Goal: Information Seeking & Learning: Learn about a topic

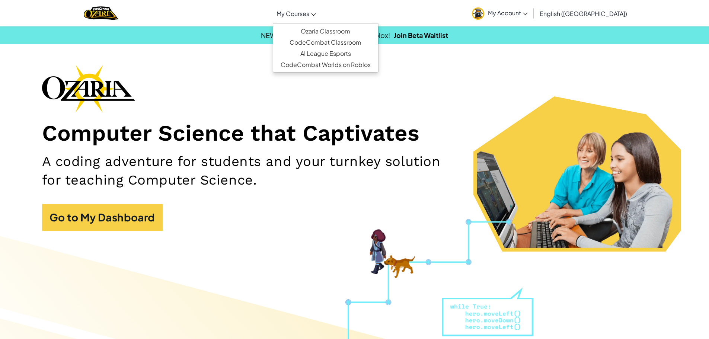
click at [309, 16] on span "My Courses" at bounding box center [293, 14] width 33 height 8
click at [353, 31] on link "Ozaria Classroom" at bounding box center [325, 31] width 105 height 11
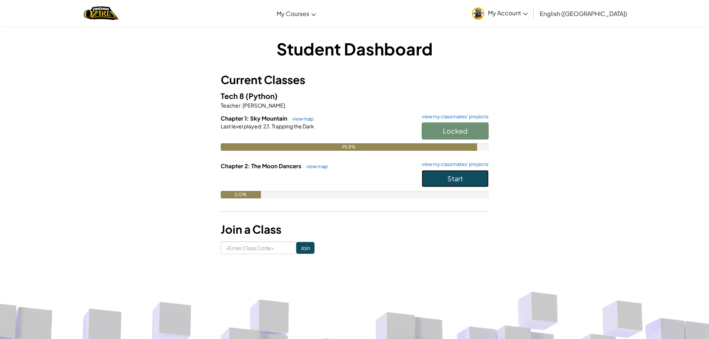
click at [467, 174] on button "Start" at bounding box center [455, 178] width 67 height 17
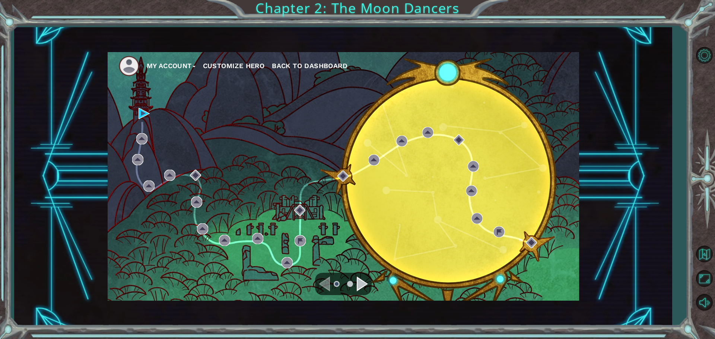
drag, startPoint x: 360, startPoint y: 276, endPoint x: 365, endPoint y: 276, distance: 4.9
click at [362, 276] on div at bounding box center [343, 284] width 57 height 22
click at [365, 280] on div "Navigate to the next page" at bounding box center [362, 284] width 11 height 15
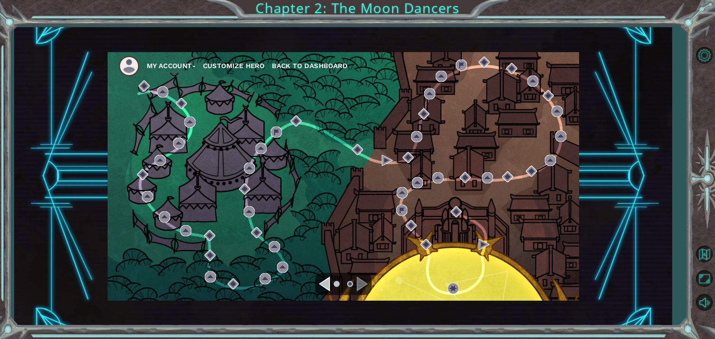
click at [328, 289] on div "Navigate to the previous page" at bounding box center [324, 284] width 11 height 15
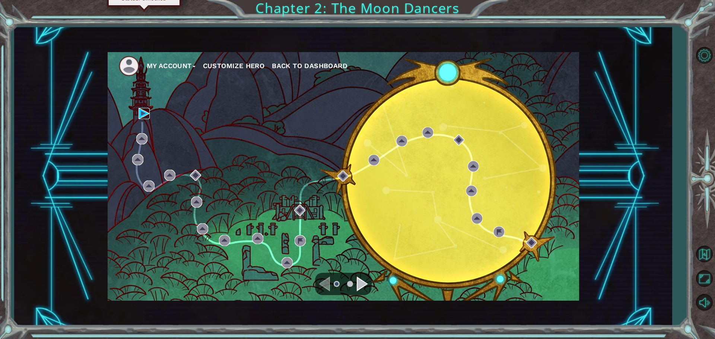
click at [142, 113] on img at bounding box center [144, 113] width 11 height 11
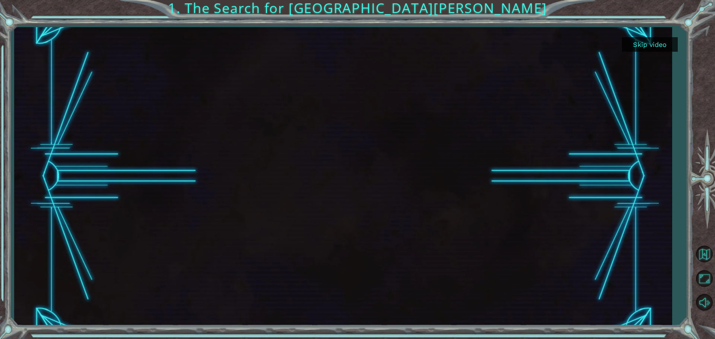
click at [647, 49] on button "Skip video" at bounding box center [650, 44] width 56 height 15
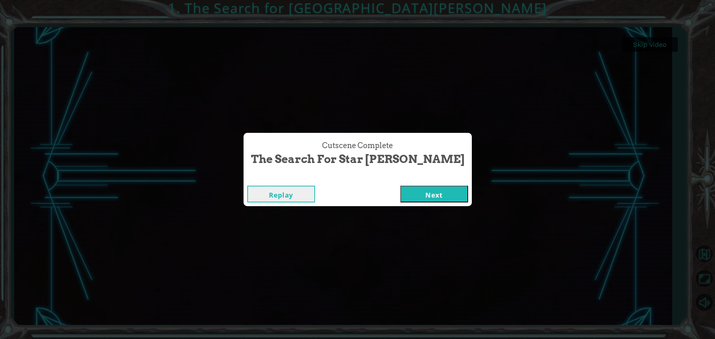
click at [400, 195] on button "Next" at bounding box center [434, 194] width 68 height 17
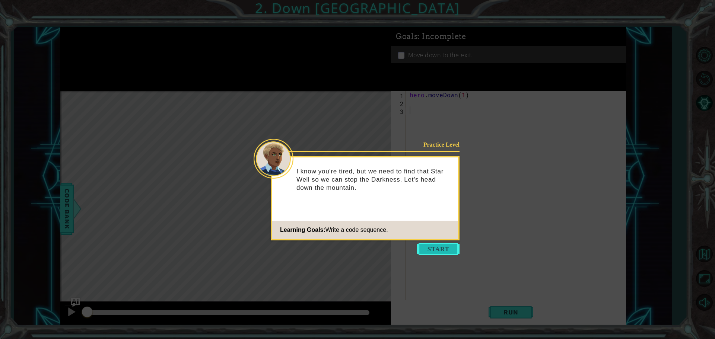
click at [426, 245] on button "Start" at bounding box center [438, 249] width 42 height 12
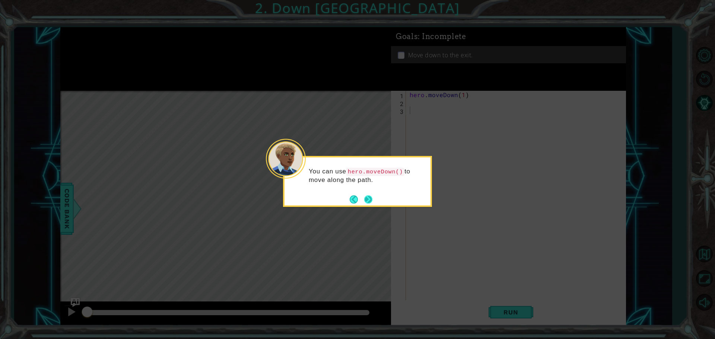
click at [367, 200] on button "Next" at bounding box center [368, 199] width 10 height 10
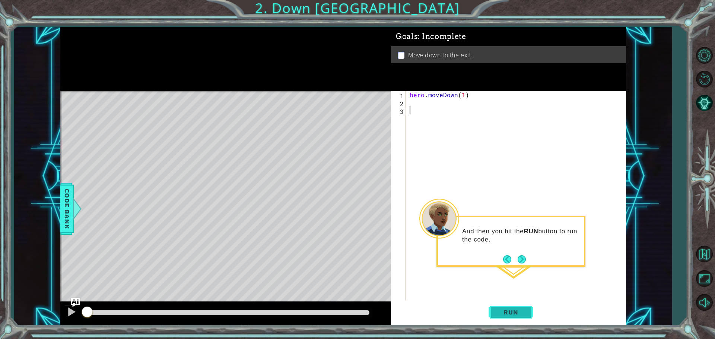
click at [515, 313] on span "Run" at bounding box center [510, 312] width 29 height 7
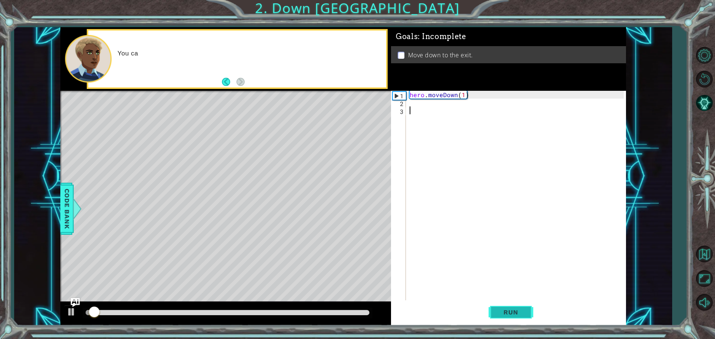
click at [520, 307] on button "Run" at bounding box center [511, 312] width 45 height 23
click at [519, 310] on span "Run" at bounding box center [510, 312] width 29 height 7
click at [515, 314] on span "Run" at bounding box center [510, 312] width 29 height 7
click at [222, 83] on button "Back" at bounding box center [229, 82] width 15 height 8
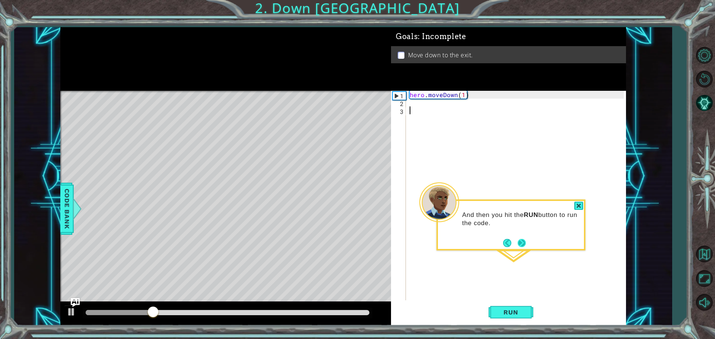
click at [522, 241] on button "Next" at bounding box center [521, 243] width 13 height 13
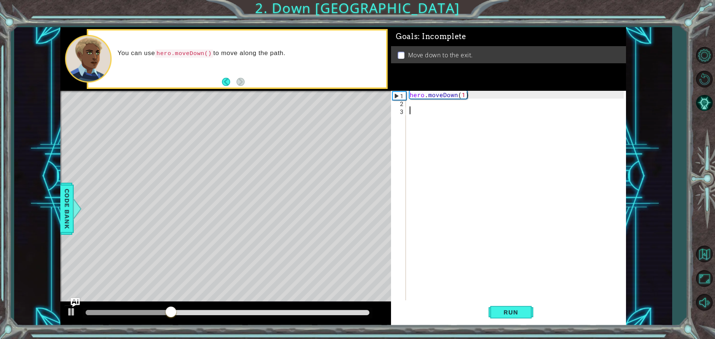
click at [425, 109] on div "hero . moveDown ( 1 )" at bounding box center [517, 204] width 219 height 227
click at [409, 101] on div "hero . moveDown ( 1 )" at bounding box center [517, 204] width 219 height 227
click at [445, 109] on div "hero .moveDown press enter" at bounding box center [474, 120] width 141 height 27
click at [417, 114] on div "hero . moveDown ( 1 ) hero . moveDown ( 1 )" at bounding box center [517, 204] width 219 height 227
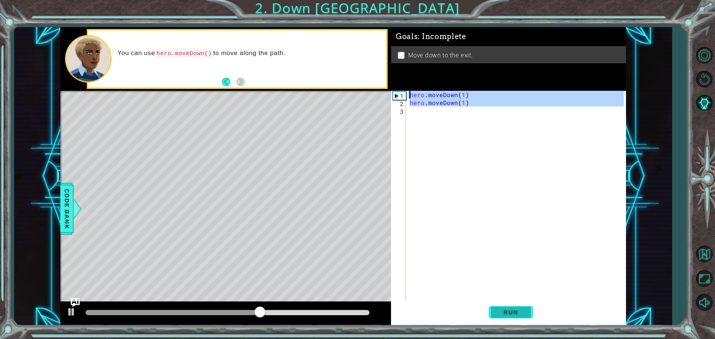
click at [515, 312] on span "Run" at bounding box center [510, 312] width 29 height 7
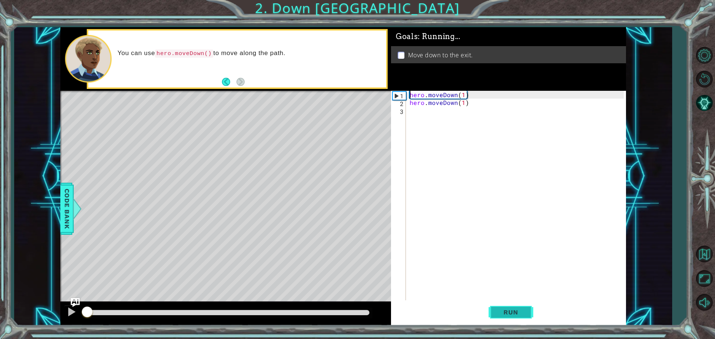
type textarea "hero.moveDown(1)"
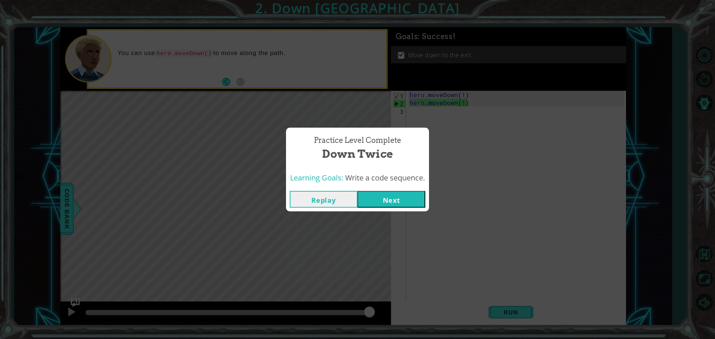
click at [401, 199] on button "Next" at bounding box center [392, 199] width 68 height 17
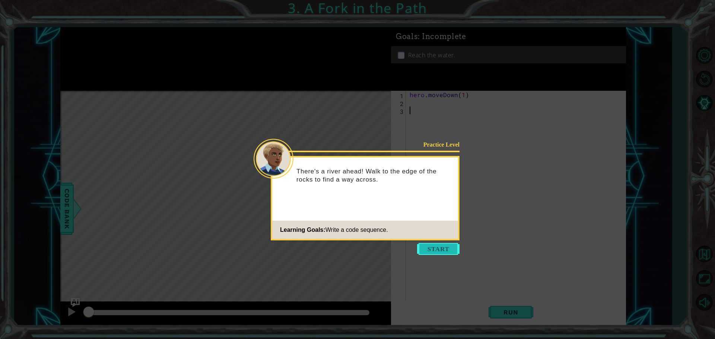
click at [451, 249] on button "Start" at bounding box center [438, 249] width 42 height 12
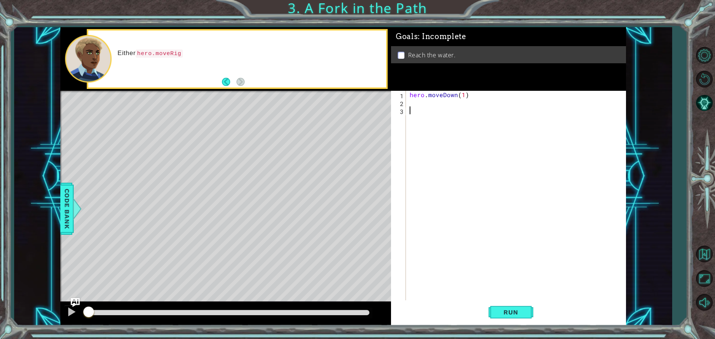
click at [410, 102] on div "hero . moveDown ( 1 )" at bounding box center [517, 204] width 219 height 227
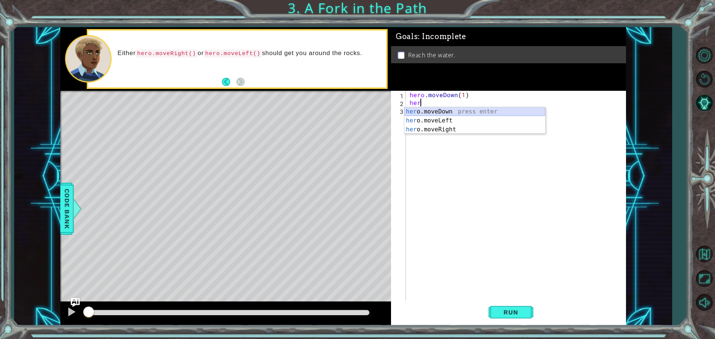
click at [431, 112] on div "her o.moveDown press enter her o.moveLeft press enter her o.moveRight press ent…" at bounding box center [474, 129] width 141 height 45
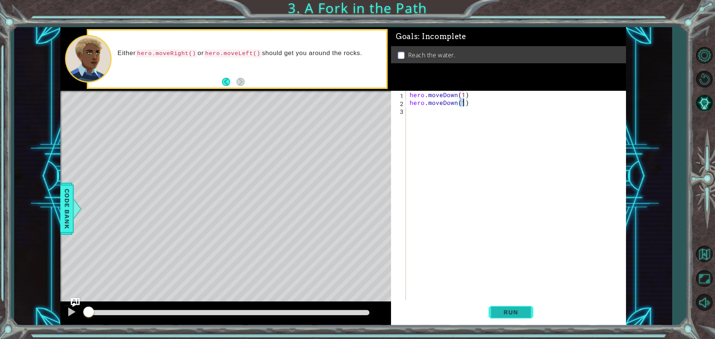
type textarea "hero.moveDown(1)"
click at [519, 313] on span "Run" at bounding box center [510, 312] width 29 height 7
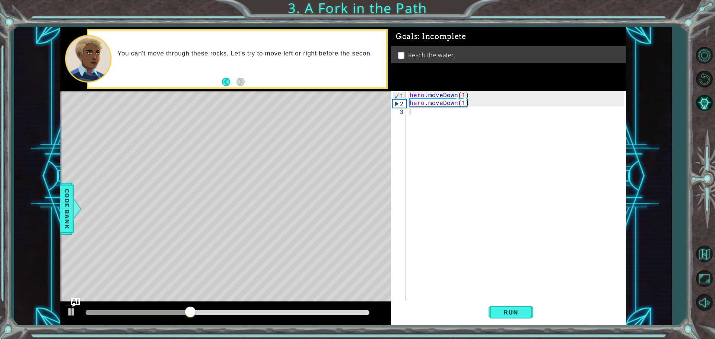
click at [470, 107] on div "hero . moveDown ( 1 ) hero . moveDown ( 1 )" at bounding box center [517, 204] width 219 height 227
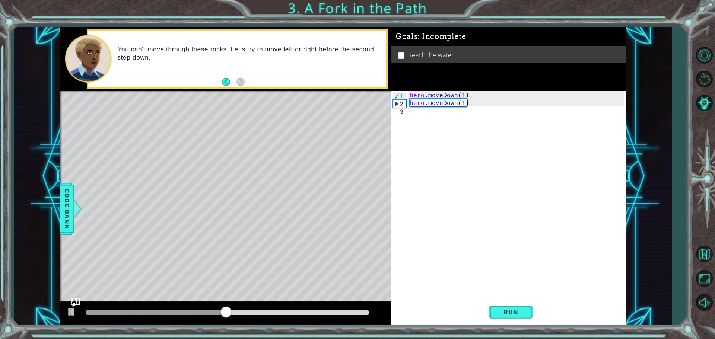
click at [471, 102] on div "hero . moveDown ( 1 ) hero . moveDown ( 1 )" at bounding box center [517, 204] width 219 height 227
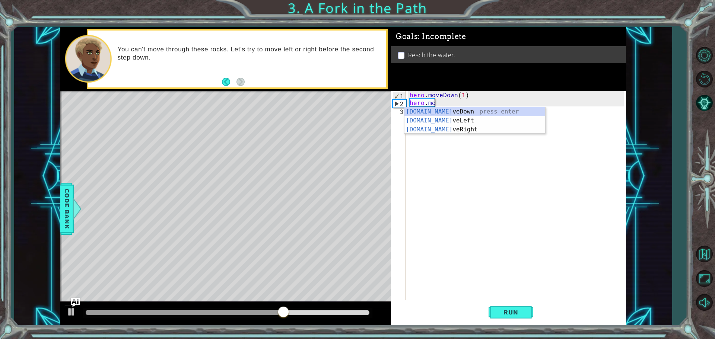
type textarea "h"
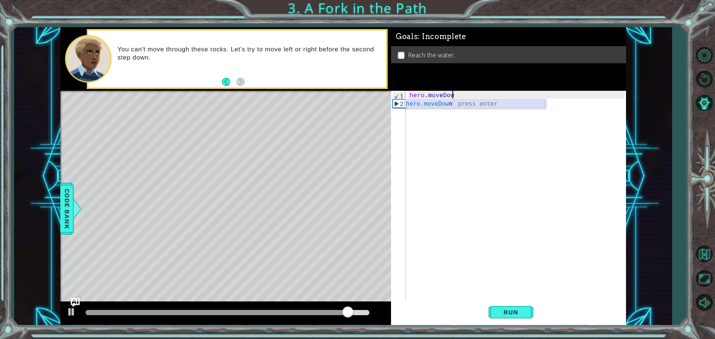
click at [450, 105] on div "hero.moveDow n press enter" at bounding box center [474, 112] width 141 height 27
click at [415, 105] on div "hero . moveDown ( 1 )" at bounding box center [517, 204] width 219 height 227
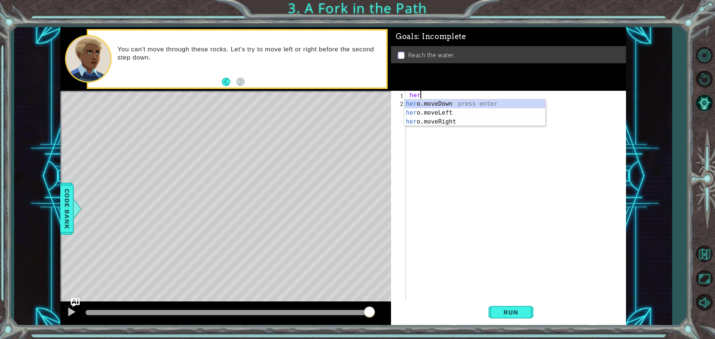
scroll to position [0, 0]
click at [430, 117] on div "hero .moveDown press enter hero .moveLeft press enter hero .moveRight press ent…" at bounding box center [474, 121] width 141 height 45
click at [455, 95] on div "hero . moveLeft ( 1 )" at bounding box center [517, 204] width 219 height 227
click at [452, 96] on div "hero . moveLeft ( 1 )" at bounding box center [517, 204] width 219 height 227
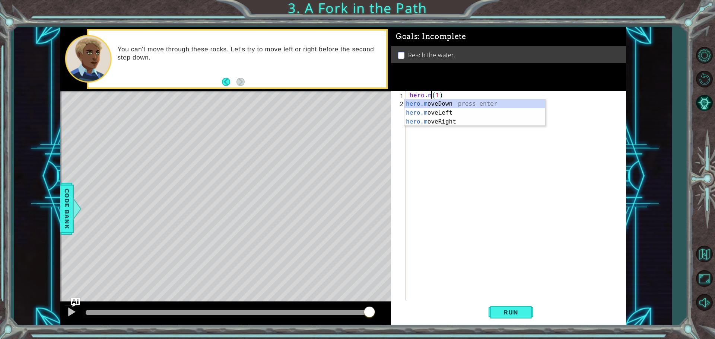
scroll to position [0, 1]
click at [448, 102] on div "hero.mov eDown press enter hero.mov eLeft press enter hero.mov eRight press ent…" at bounding box center [474, 121] width 141 height 45
click at [433, 108] on div "hero . moveDown ( 1 ) ( 1 )" at bounding box center [517, 204] width 219 height 227
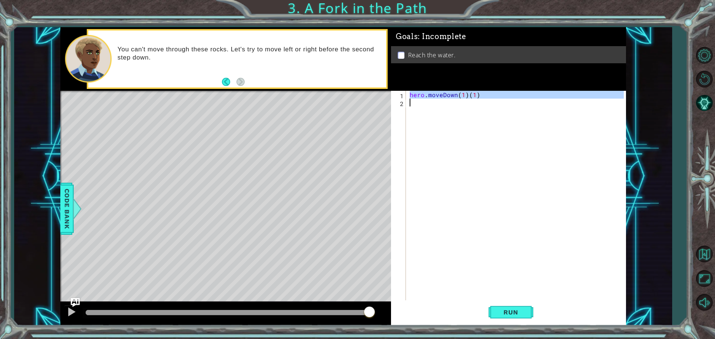
type textarea "hero.moveDown(1)(1)"
click at [419, 108] on div "hero . moveDown ( 1 ) ( 1 )" at bounding box center [516, 196] width 216 height 211
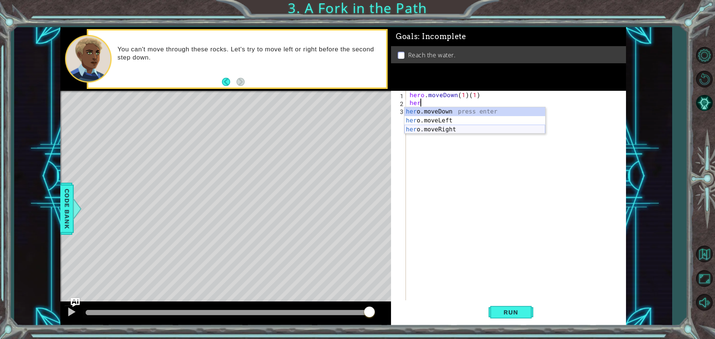
click at [432, 125] on div "her o.moveDown press enter her o.moveLeft press enter her o.moveRight press ent…" at bounding box center [474, 129] width 141 height 45
type textarea "hero.moveRight(1)"
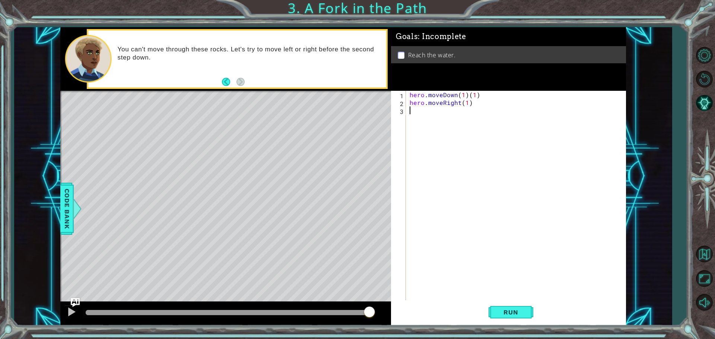
click at [413, 117] on div "hero . moveDown ( 1 ) ( 1 ) hero . moveRight ( 1 )" at bounding box center [517, 204] width 219 height 227
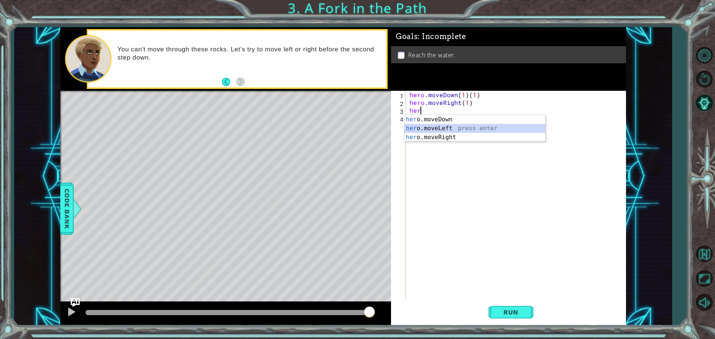
click at [436, 127] on div "her o.moveDown press enter her o.moveLeft press enter her o.moveRight press ent…" at bounding box center [474, 137] width 141 height 45
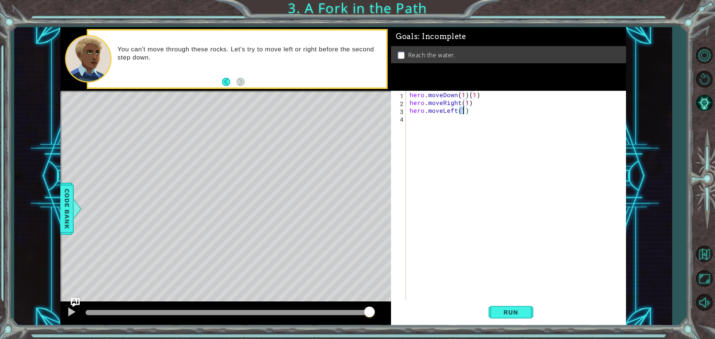
click at [436, 111] on div "hero . moveDown ( 1 ) ( 1 ) hero . moveRight ( 1 ) hero . moveLeft ( 1 )" at bounding box center [517, 204] width 219 height 227
click at [451, 108] on div "hero . moveDown ( 1 ) ( 1 ) hero . moveRight ( 1 ) hero . moveLeft ( 1 )" at bounding box center [517, 204] width 219 height 227
click at [455, 108] on div "hero . moveDown ( 1 ) ( 1 ) hero . moveRight ( 1 ) hero . moveLeft ( 1 )" at bounding box center [517, 204] width 219 height 227
click at [453, 110] on div "hero . moveDown ( 1 ) ( 1 ) hero . moveRight ( 1 ) hero . moveLeft ( 1 )" at bounding box center [517, 204] width 219 height 227
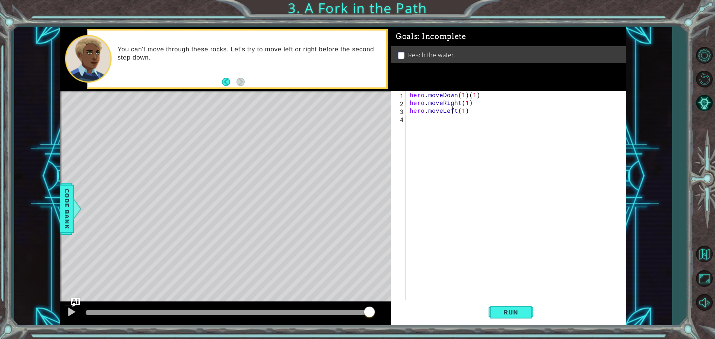
click at [453, 113] on div "hero . moveDown ( 1 ) ( 1 ) hero . moveRight ( 1 ) hero . moveLeft ( 1 )" at bounding box center [517, 204] width 219 height 227
click at [452, 113] on div "hero . moveDown ( 1 ) ( 1 ) hero . moveRight ( 1 ) hero . moveLeft ( 1 )" at bounding box center [517, 204] width 219 height 227
click at [448, 118] on div "hero. moveDown press enter hero. moveLeft press enter hero. moveRight press ent…" at bounding box center [474, 137] width 141 height 45
click at [520, 320] on button "Run" at bounding box center [511, 312] width 45 height 23
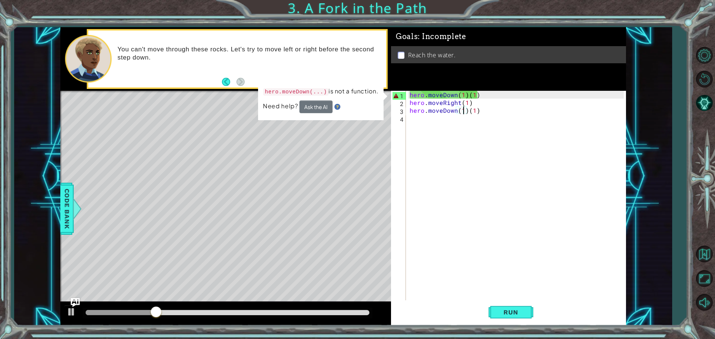
click at [483, 97] on div "hero . moveDown ( 1 ) ( 1 ) hero . moveRight ( 1 ) hero . moveDown ( 1 ) ( 1 )" at bounding box center [517, 204] width 219 height 227
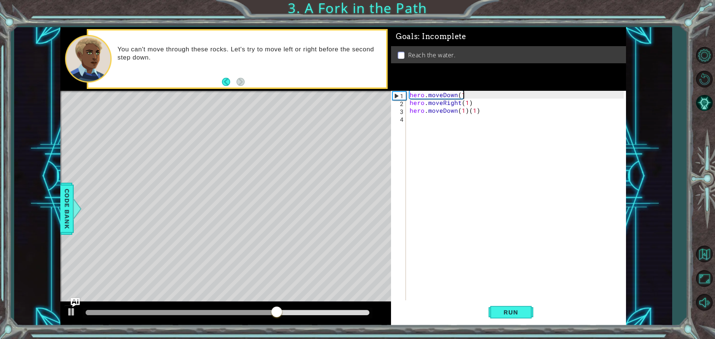
type textarea "hero.moveDown(1)"
click at [499, 309] on span "Run" at bounding box center [510, 312] width 29 height 7
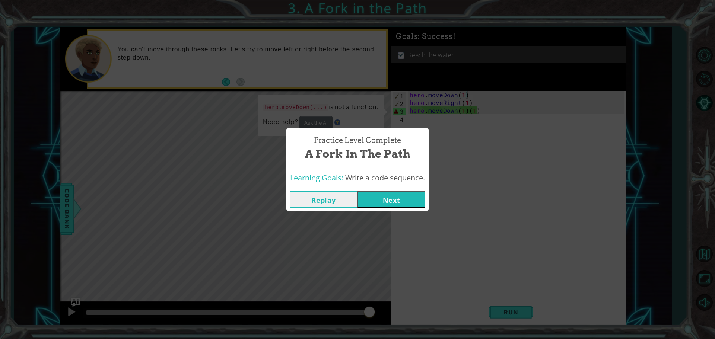
click at [403, 201] on button "Next" at bounding box center [392, 199] width 68 height 17
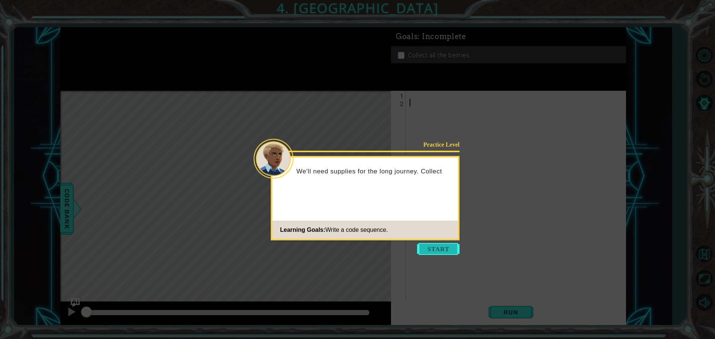
click at [424, 247] on button "Start" at bounding box center [438, 249] width 42 height 12
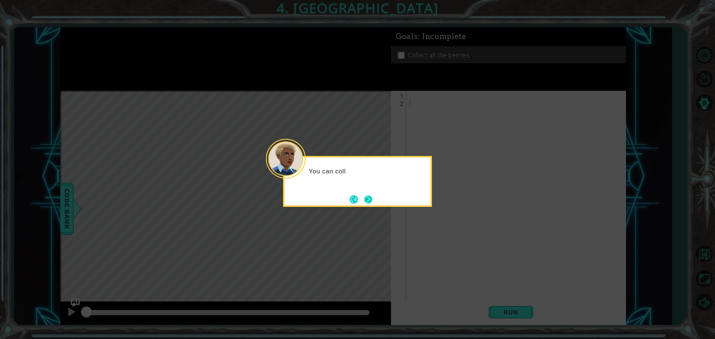
click at [368, 196] on button "Next" at bounding box center [368, 199] width 10 height 10
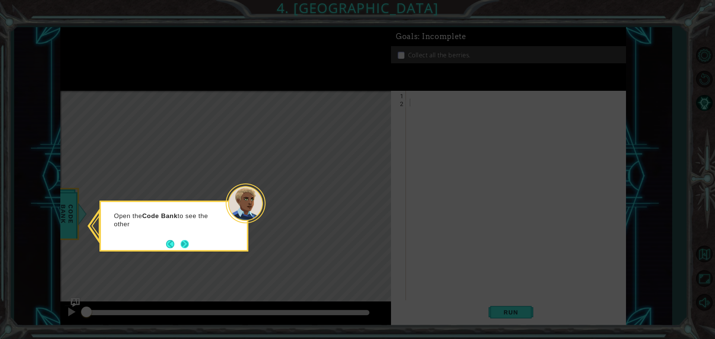
click at [187, 242] on button "Next" at bounding box center [185, 244] width 14 height 14
click at [187, 242] on button "Next" at bounding box center [184, 244] width 13 height 13
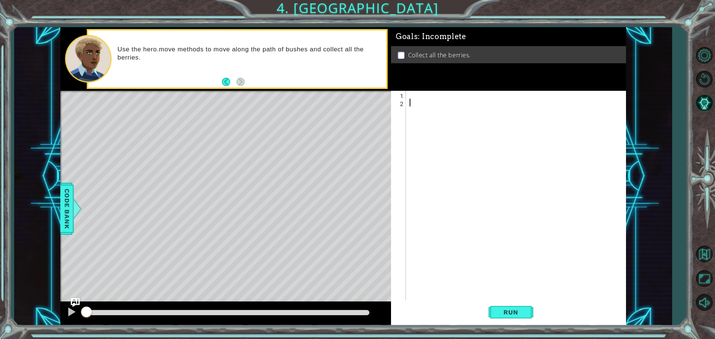
click at [411, 99] on div at bounding box center [517, 204] width 219 height 227
click at [411, 96] on div at bounding box center [517, 204] width 219 height 227
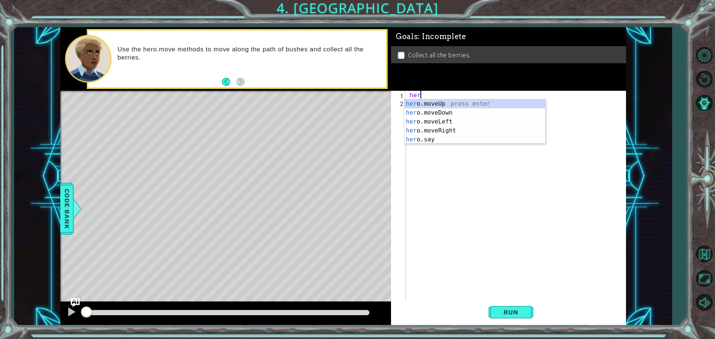
scroll to position [0, 0]
click at [433, 124] on div "hero .moveUp press enter hero .moveDown press enter hero .moveLeft press enter …" at bounding box center [474, 130] width 141 height 63
type textarea "hero.moveLeft(1)"
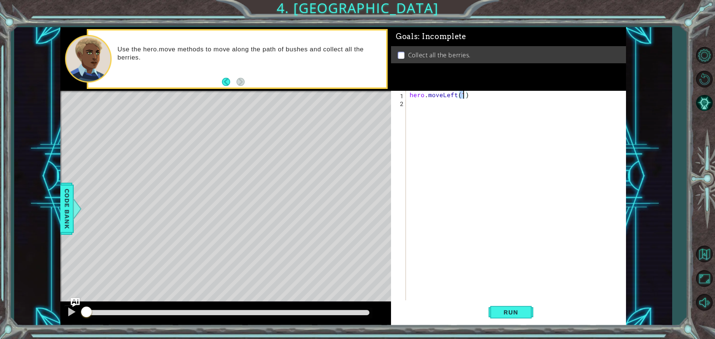
click at [422, 111] on div "hero . moveLeft ( 1 )" at bounding box center [517, 204] width 219 height 227
click at [462, 94] on div "hero . moveLeft ( 1 )" at bounding box center [517, 204] width 219 height 227
type textarea "hero.moveLeft(2)"
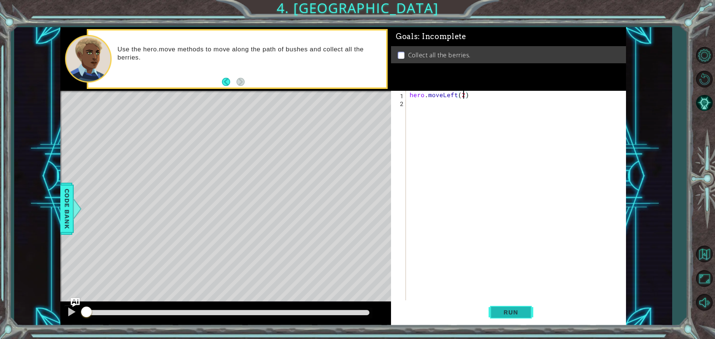
click at [521, 308] on button "Run" at bounding box center [511, 312] width 45 height 23
click at [411, 106] on div "hero . moveLeft ( 2 )" at bounding box center [517, 204] width 219 height 227
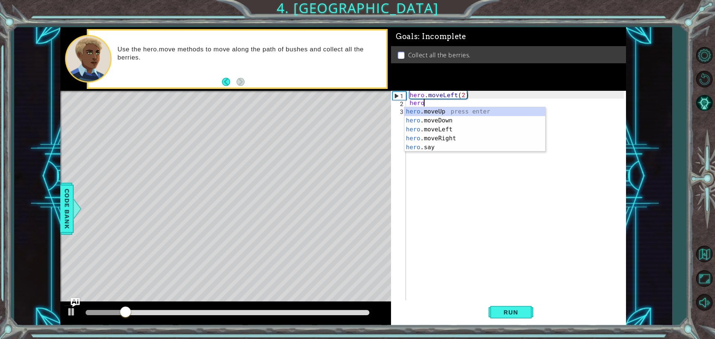
scroll to position [0, 0]
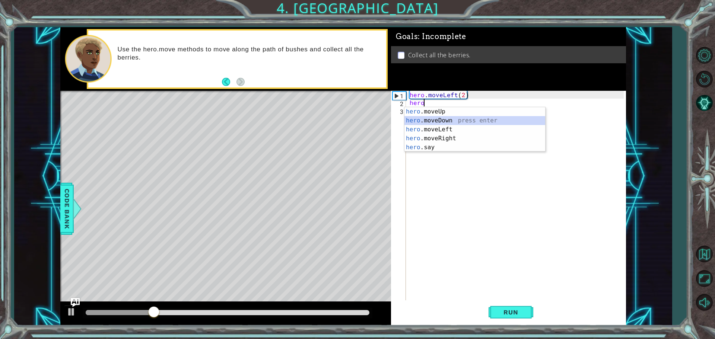
click at [429, 118] on div "hero .moveUp press enter hero .moveDown press enter hero .moveLeft press enter …" at bounding box center [474, 138] width 141 height 63
type textarea "hero.moveDown(1)"
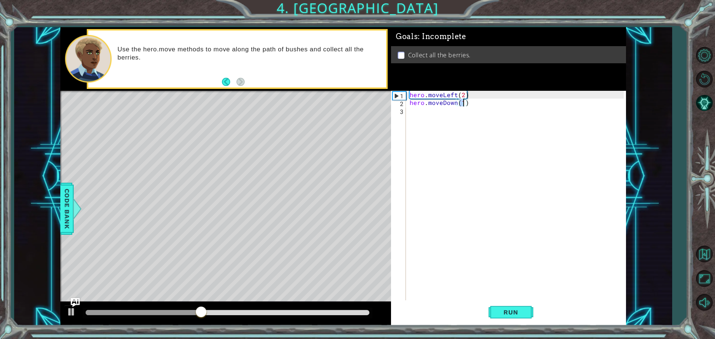
click at [411, 111] on div "hero . moveLeft ( 2 ) hero . moveDown ( 1 )" at bounding box center [517, 204] width 219 height 227
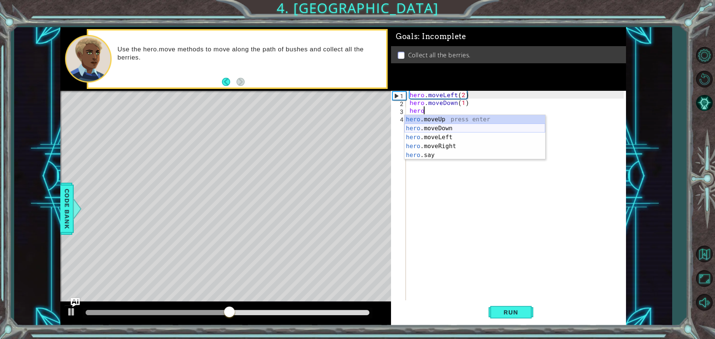
click at [440, 128] on div "hero .moveUp press enter hero .moveDown press enter hero .moveLeft press enter …" at bounding box center [474, 146] width 141 height 63
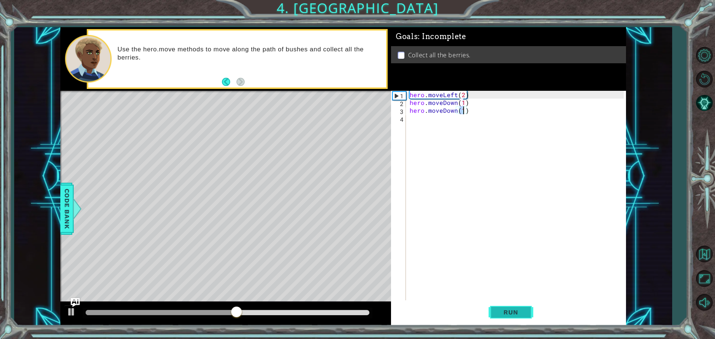
type textarea "hero.moveDown(1)"
click at [516, 314] on span "Run" at bounding box center [510, 312] width 29 height 7
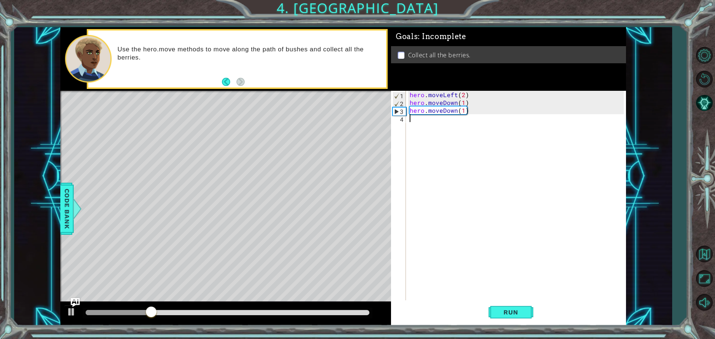
click at [414, 125] on div "hero . moveLeft ( 2 ) hero . moveDown ( 1 ) hero . moveDown ( 1 )" at bounding box center [517, 204] width 219 height 227
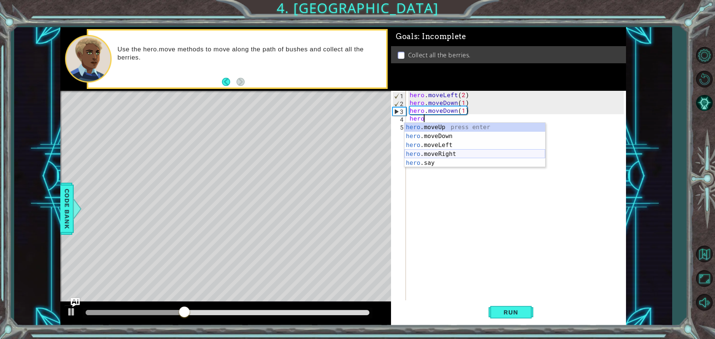
click at [441, 156] on div "hero .moveUp press enter hero .moveDown press enter hero .moveLeft press enter …" at bounding box center [474, 154] width 141 height 63
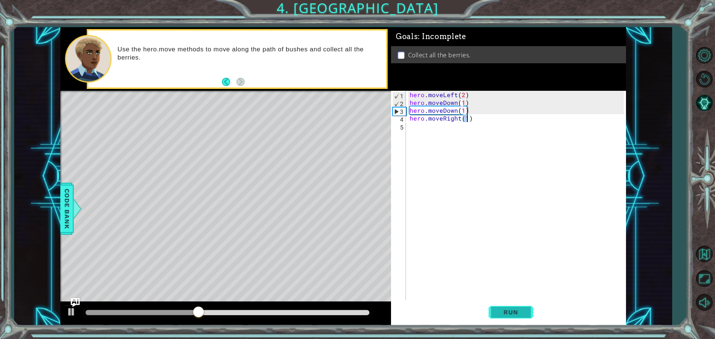
type textarea "hero.moveRight(1)"
click at [521, 314] on span "Run" at bounding box center [510, 312] width 29 height 7
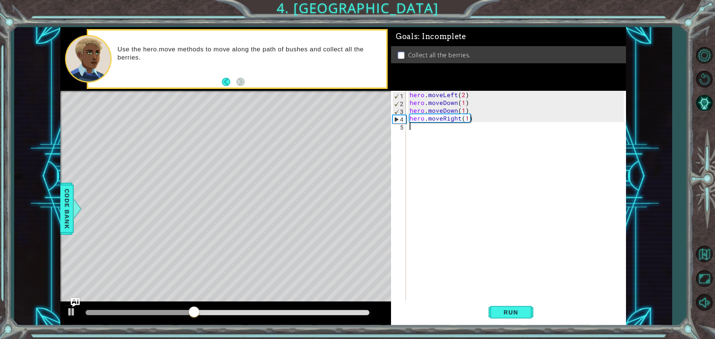
click at [413, 129] on div "hero . moveLeft ( 2 ) hero . moveDown ( 1 ) hero . moveDown ( 1 ) hero . moveRi…" at bounding box center [517, 204] width 219 height 227
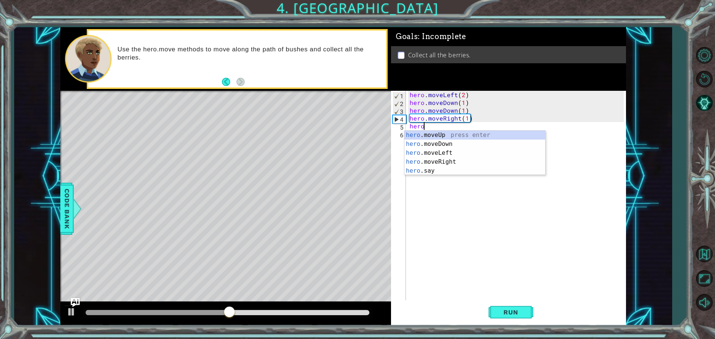
click at [465, 118] on div "hero . moveLeft ( 2 ) hero . moveDown ( 1 ) hero . moveDown ( 1 ) hero . moveRi…" at bounding box center [517, 204] width 219 height 227
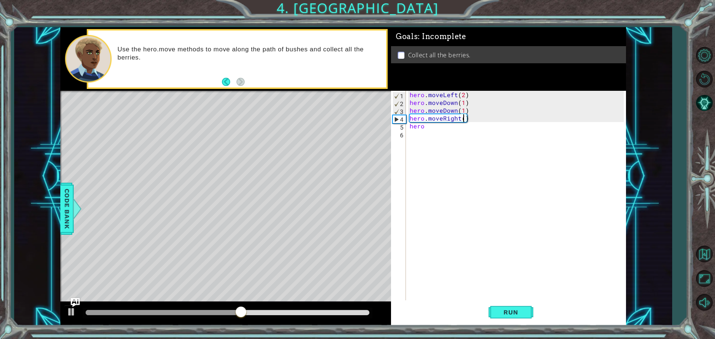
scroll to position [0, 3]
click at [429, 126] on div "hero . moveLeft ( 2 ) hero . moveDown ( 1 ) hero . moveDown ( 1 ) hero . moveRi…" at bounding box center [517, 204] width 219 height 227
click at [515, 313] on span "Run" at bounding box center [510, 312] width 29 height 7
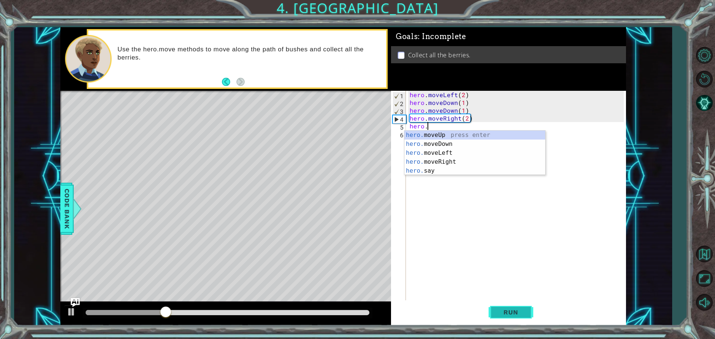
scroll to position [0, 1]
click at [441, 135] on div "hero. moveUp press enter hero. moveDown press enter hero. moveLeft press enter …" at bounding box center [474, 162] width 141 height 63
type textarea "hero.moveUp(1)"
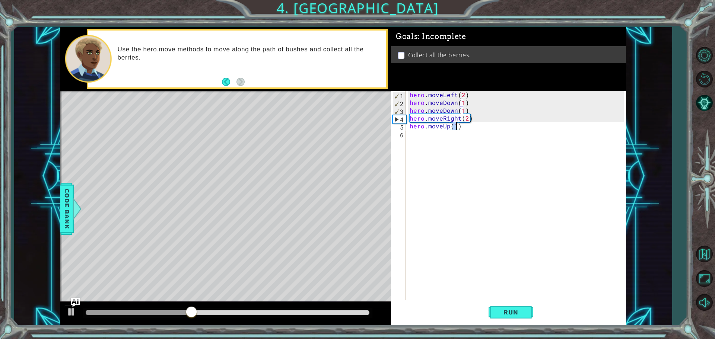
click at [424, 136] on div "hero . moveLeft ( 2 ) hero . moveDown ( 1 ) hero . moveDown ( 1 ) hero . moveRi…" at bounding box center [517, 204] width 219 height 227
click at [513, 319] on button "Run" at bounding box center [511, 312] width 45 height 23
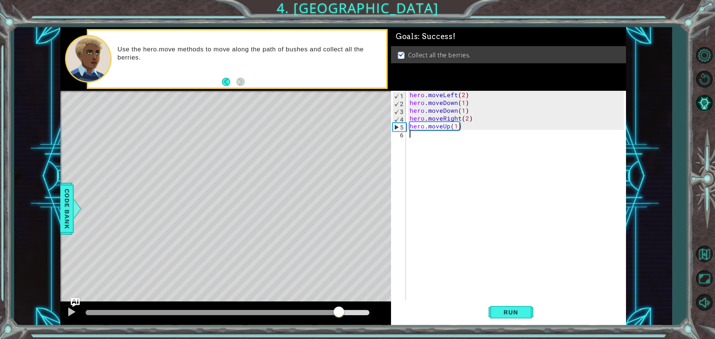
drag, startPoint x: 321, startPoint y: 312, endPoint x: 340, endPoint y: 316, distance: 19.3
click at [340, 315] on div at bounding box center [228, 312] width 284 height 5
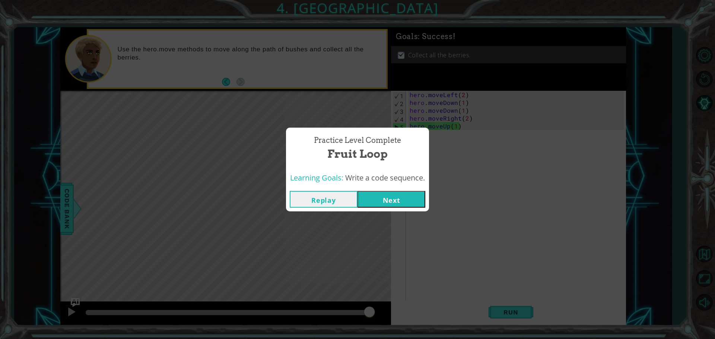
click at [396, 193] on button "Next" at bounding box center [392, 199] width 68 height 17
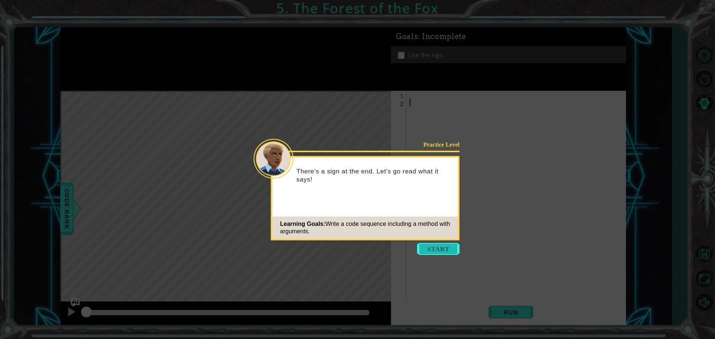
click at [423, 245] on button "Start" at bounding box center [438, 249] width 42 height 12
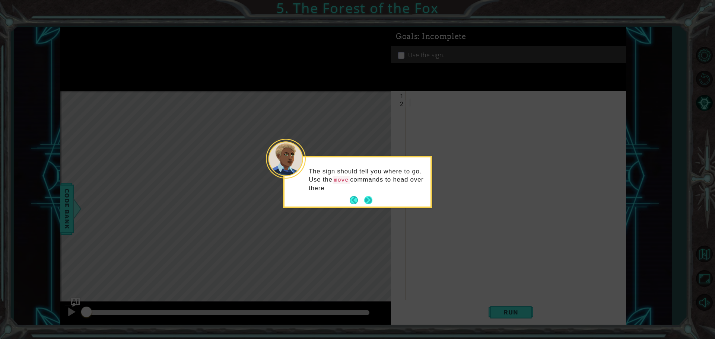
click at [371, 198] on button "Next" at bounding box center [368, 200] width 11 height 11
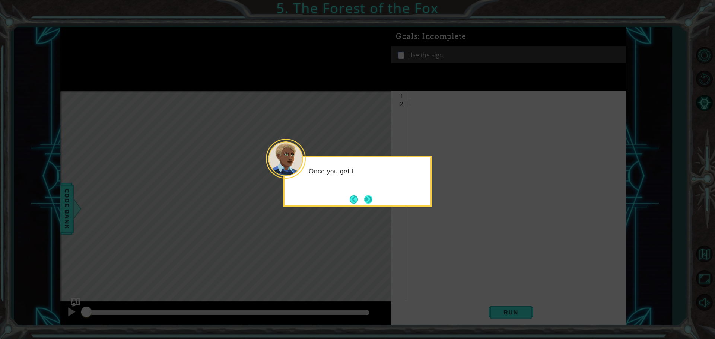
click at [371, 197] on button "Next" at bounding box center [368, 200] width 8 height 8
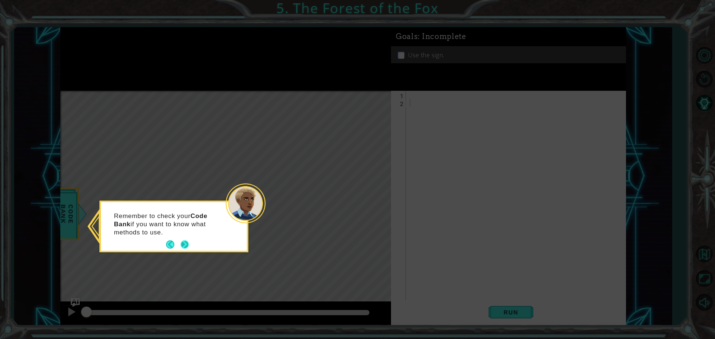
click at [183, 244] on button "Next" at bounding box center [184, 244] width 13 height 13
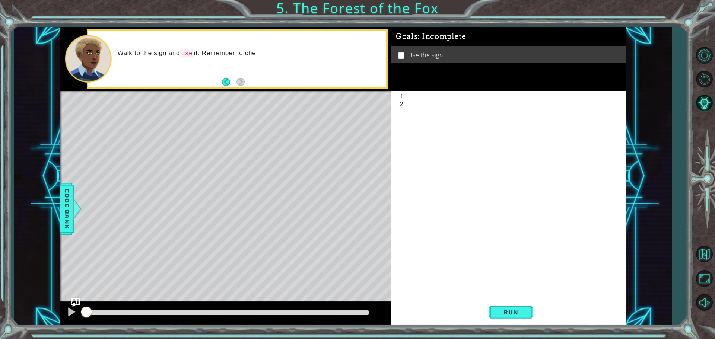
click at [409, 95] on div at bounding box center [517, 204] width 219 height 227
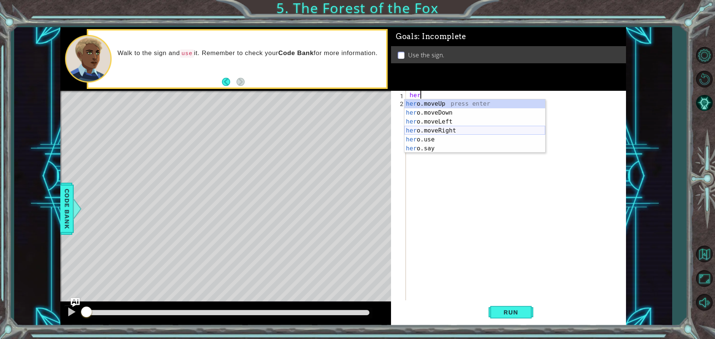
click at [443, 128] on div "her o.moveUp press enter her o.moveDown press enter her o.moveLeft press enter …" at bounding box center [474, 135] width 141 height 72
type textarea "hero.moveRight(1)"
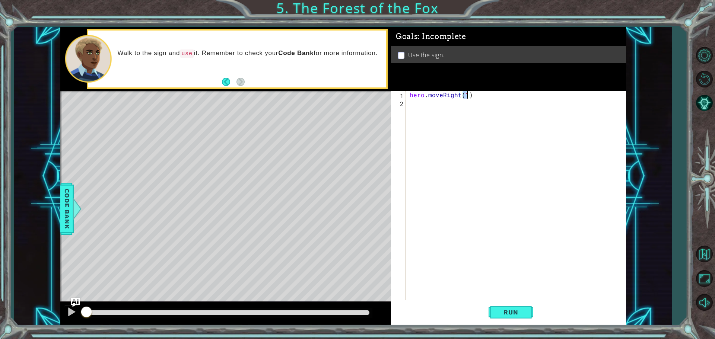
click at [419, 105] on div "hero . moveRight ( 1 )" at bounding box center [517, 204] width 219 height 227
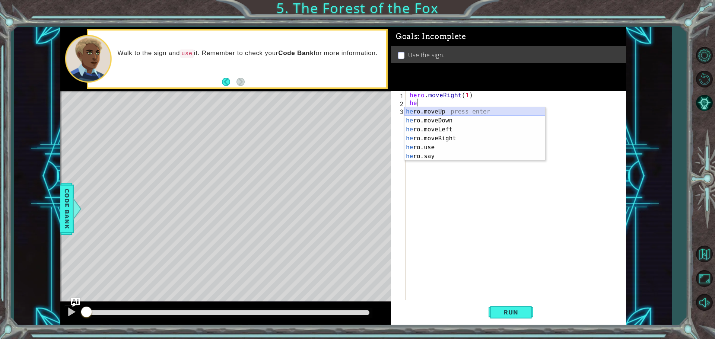
click at [422, 115] on div "he ro.moveUp press enter he ro.moveDown press enter he ro.moveLeft press enter …" at bounding box center [474, 143] width 141 height 72
type textarea "hero.moveUp(1)"
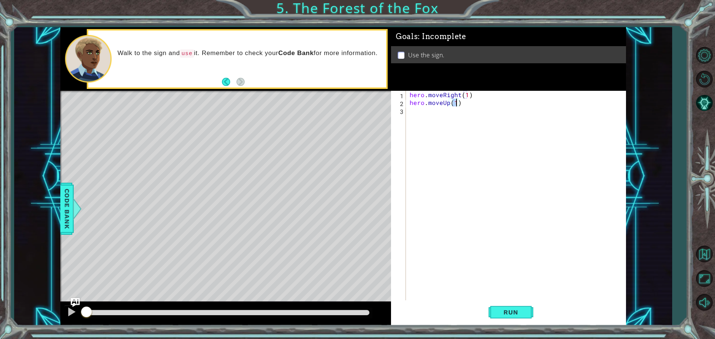
click at [414, 114] on div "hero . moveRight ( 1 ) hero . moveUp ( 1 )" at bounding box center [517, 204] width 219 height 227
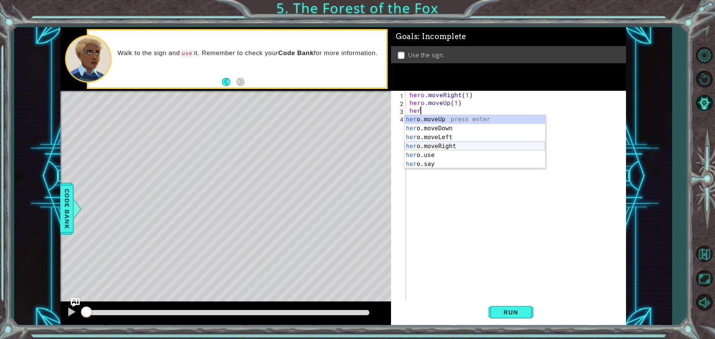
click at [436, 146] on div "her o.moveUp press enter her o.moveDown press enter her o.moveLeft press enter …" at bounding box center [474, 151] width 141 height 72
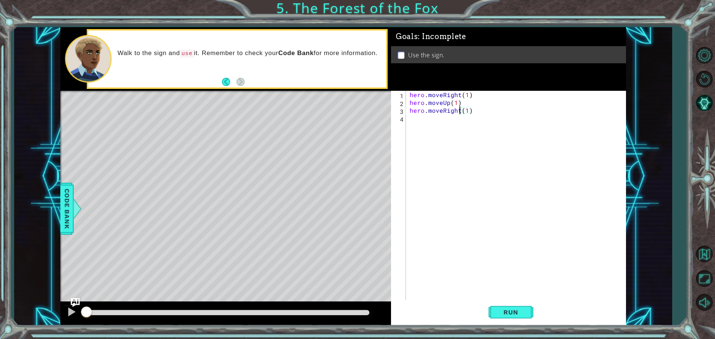
click at [459, 112] on div "hero . moveRight ( 1 ) hero . moveUp ( 1 ) hero . moveRight ( 1 )" at bounding box center [517, 204] width 219 height 227
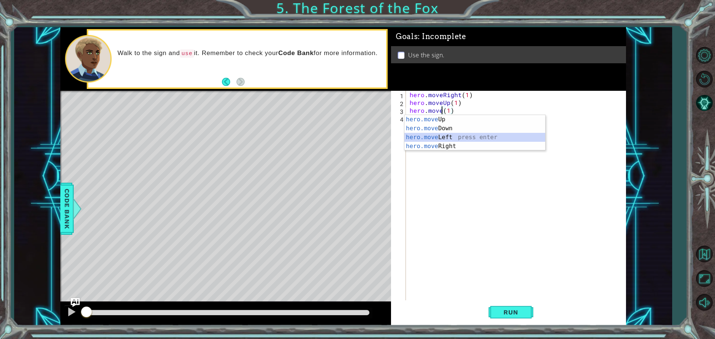
click at [470, 135] on div "hero.move Up press enter hero.move Down press enter hero.move Left press enter …" at bounding box center [474, 142] width 141 height 54
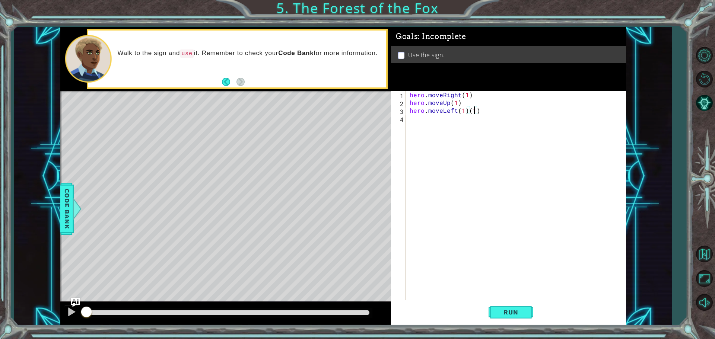
click at [475, 108] on div "hero . moveRight ( 1 ) hero . moveUp ( 1 ) hero . moveLeft ( 1 ) ( 1 )" at bounding box center [517, 204] width 219 height 227
click at [475, 108] on div "hero . moveRight ( 1 ) hero . moveUp ( 1 ) hero . moveLeft ( 1 ) ( )" at bounding box center [517, 204] width 219 height 227
type textarea "hero.moveLeft(1)"
click at [420, 119] on div "hero . moveRight ( 1 ) hero . moveUp ( 1 ) hero . moveLeft ( 1 )" at bounding box center [517, 204] width 219 height 227
click at [497, 312] on span "Run" at bounding box center [510, 312] width 29 height 7
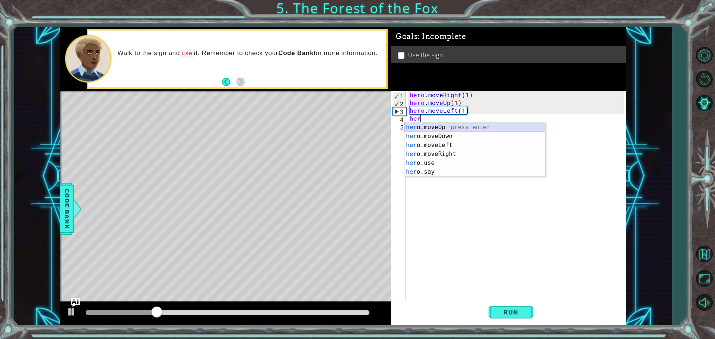
click at [457, 130] on div "her o.moveUp press enter her o.moveDown press enter her o.moveLeft press enter …" at bounding box center [474, 159] width 141 height 72
type textarea "hero.moveUp(1)"
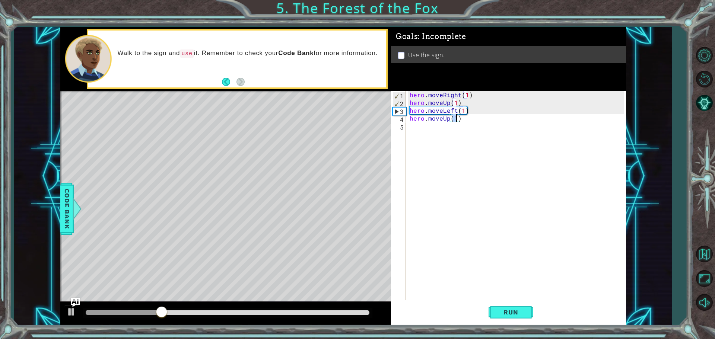
click at [422, 133] on div "hero . moveRight ( 1 ) hero . moveUp ( 1 ) hero . moveLeft ( 1 ) hero . moveUp …" at bounding box center [517, 204] width 219 height 227
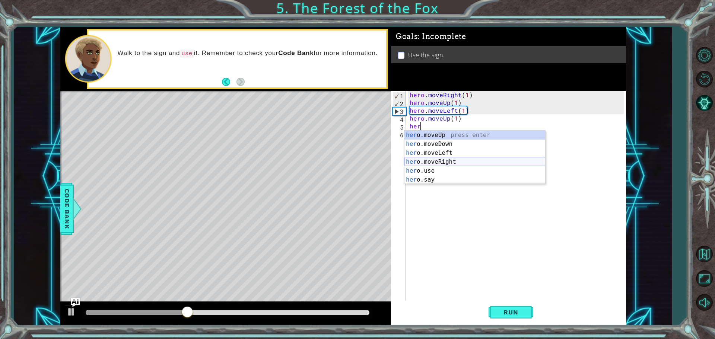
click at [431, 165] on div "her o.moveUp press enter her o.moveDown press enter her o.moveLeft press enter …" at bounding box center [474, 167] width 141 height 72
type textarea "hero.moveRight(1)"
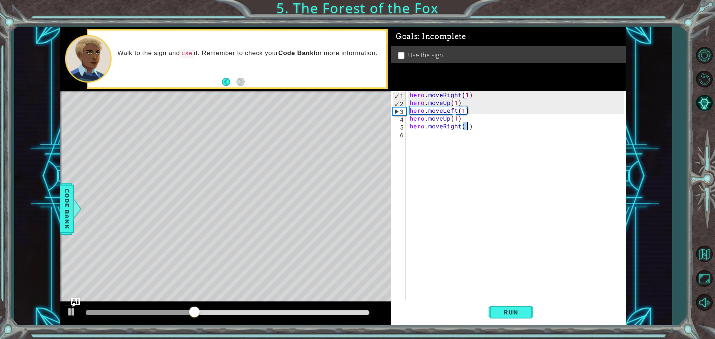
click at [421, 143] on div "hero . moveRight ( 1 ) hero . moveUp ( 1 ) hero . moveLeft ( 1 ) hero . moveUp …" at bounding box center [517, 204] width 219 height 227
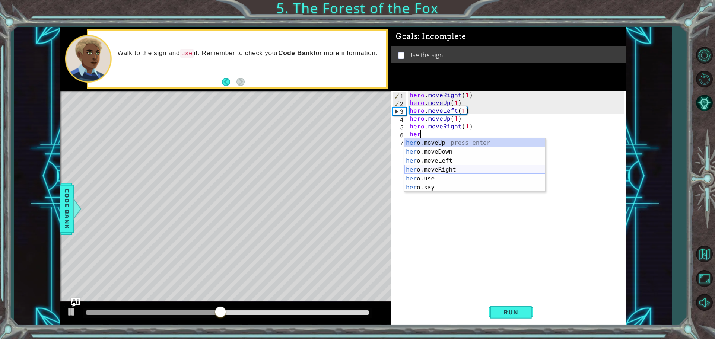
click at [439, 172] on div "her o.moveUp press enter her o.moveDown press enter her o.moveLeft press enter …" at bounding box center [474, 175] width 141 height 72
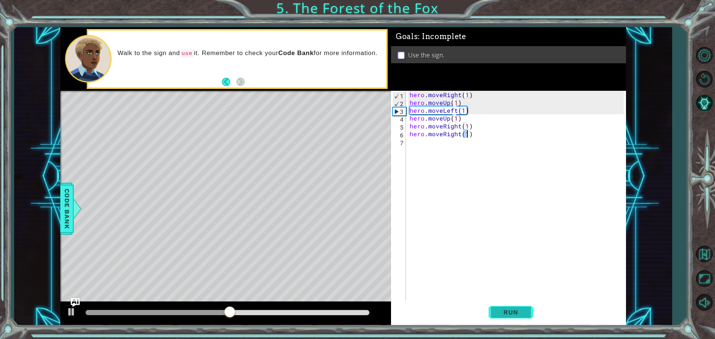
type textarea "hero.moveRight(1)"
click at [511, 306] on button "Run" at bounding box center [511, 312] width 45 height 23
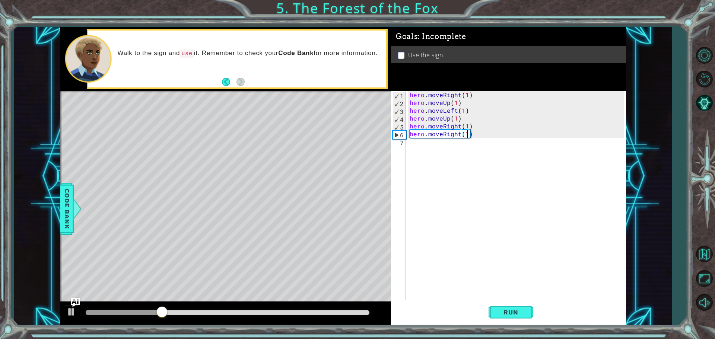
click at [410, 143] on div "hero . moveRight ( 1 ) hero . moveUp ( 1 ) hero . moveLeft ( 1 ) hero . moveUp …" at bounding box center [517, 204] width 219 height 227
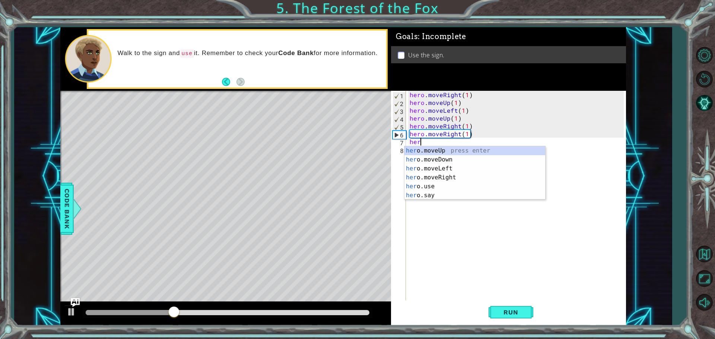
scroll to position [0, 0]
click at [425, 159] on div "hero .moveUp press enter hero .moveDown press enter hero .moveLeft press enter …" at bounding box center [474, 182] width 141 height 72
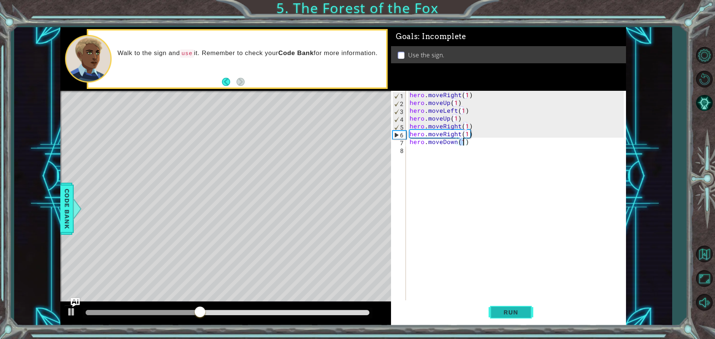
type textarea "hero.moveDown(1)"
click at [501, 309] on span "Run" at bounding box center [510, 312] width 29 height 7
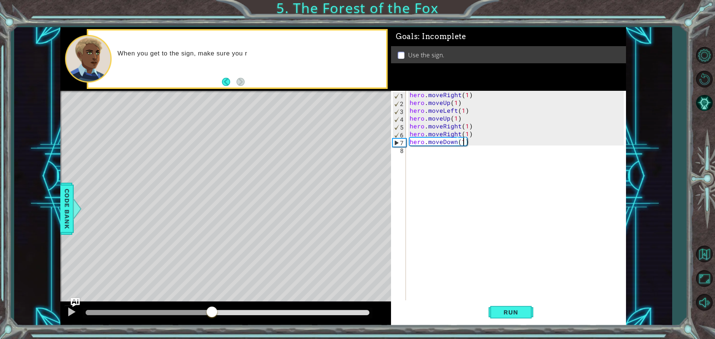
drag, startPoint x: 112, startPoint y: 314, endPoint x: 212, endPoint y: 329, distance: 101.0
click at [212, 329] on div "1 ההההההההההההההההההההההההההההההההההההההההההההההההההההההההההההההההההההההההההההה…" at bounding box center [357, 169] width 715 height 339
click at [413, 159] on div "hero . moveRight ( 1 ) hero . moveUp ( 1 ) hero . moveLeft ( 1 ) hero . moveUp …" at bounding box center [517, 204] width 219 height 227
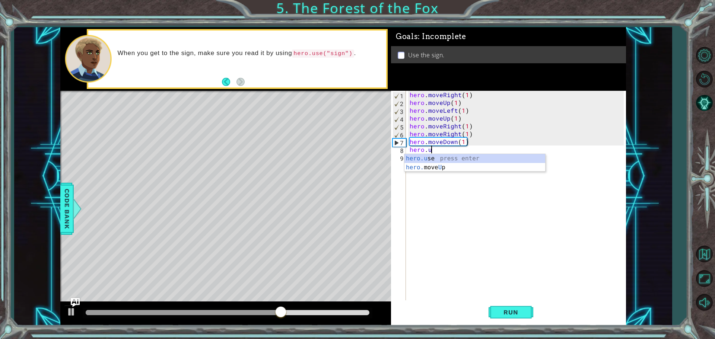
scroll to position [0, 1]
click at [428, 156] on div "hero.use press enter" at bounding box center [474, 167] width 141 height 27
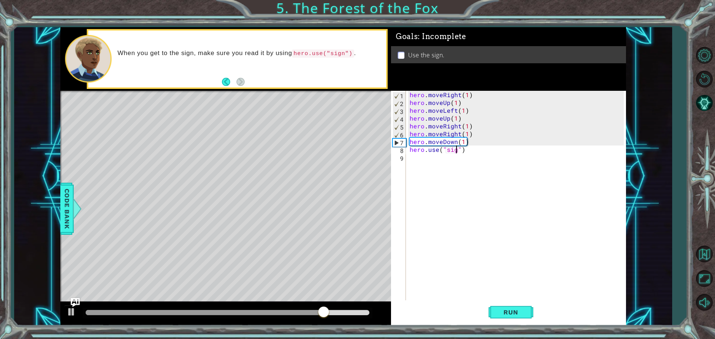
scroll to position [0, 3]
type textarea "hero.use("sign")"
click at [499, 312] on span "Run" at bounding box center [510, 312] width 29 height 7
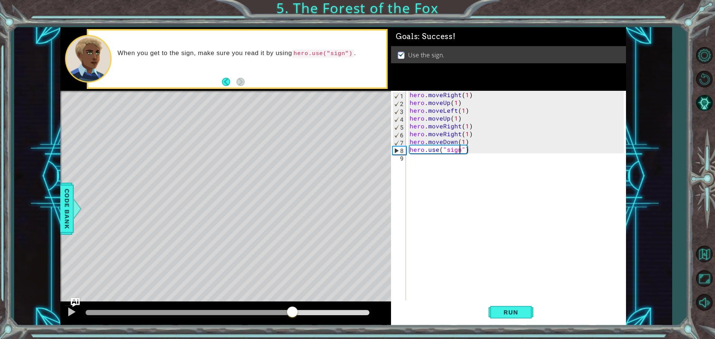
drag, startPoint x: 114, startPoint y: 313, endPoint x: 293, endPoint y: 342, distance: 180.8
click at [293, 339] on html "1 ההההההההההההההההההההההההההההההההההההההההההההההההההההההההההההההההההההההההההההה…" at bounding box center [357, 169] width 715 height 339
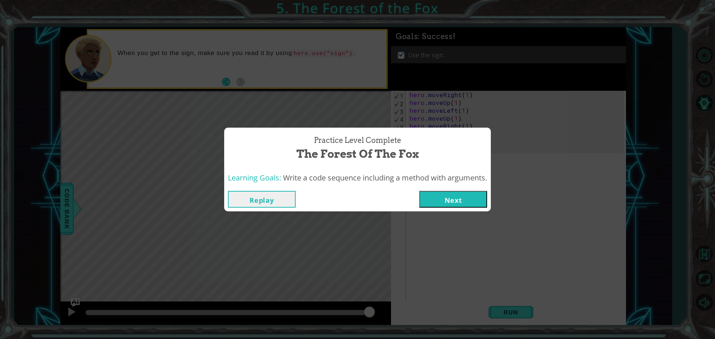
click at [433, 199] on button "Next" at bounding box center [453, 199] width 68 height 17
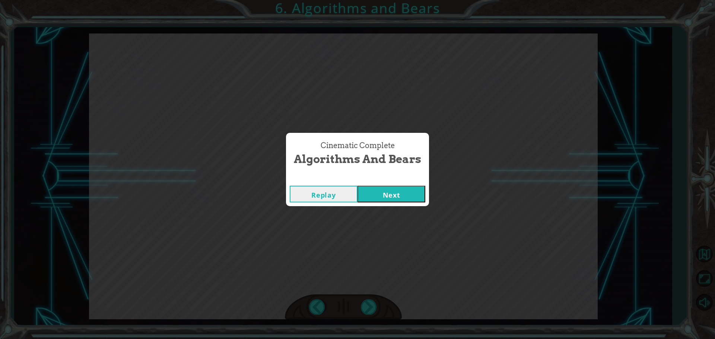
click at [404, 187] on button "Next" at bounding box center [392, 194] width 68 height 17
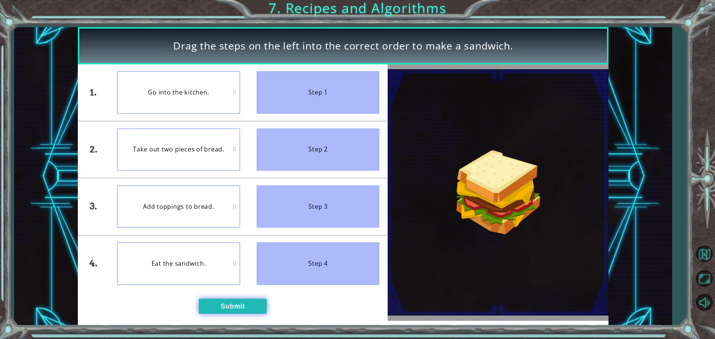
click at [232, 305] on button "Submit" at bounding box center [233, 306] width 68 height 15
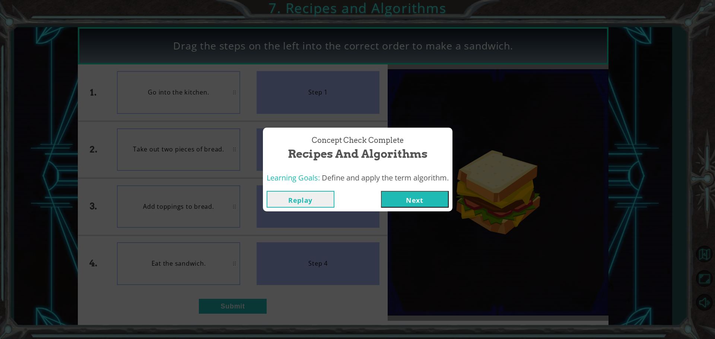
click at [439, 200] on button "Next" at bounding box center [415, 199] width 68 height 17
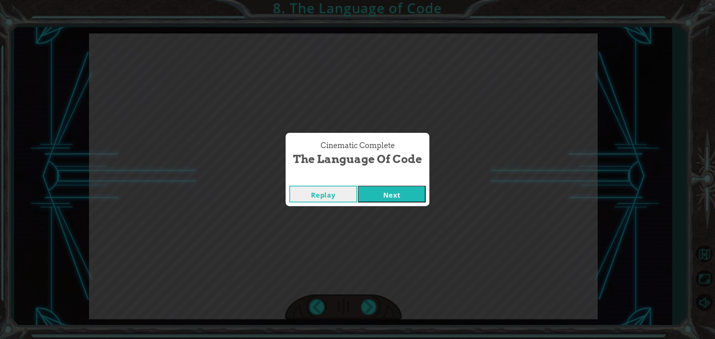
click at [383, 195] on button "Next" at bounding box center [392, 194] width 68 height 17
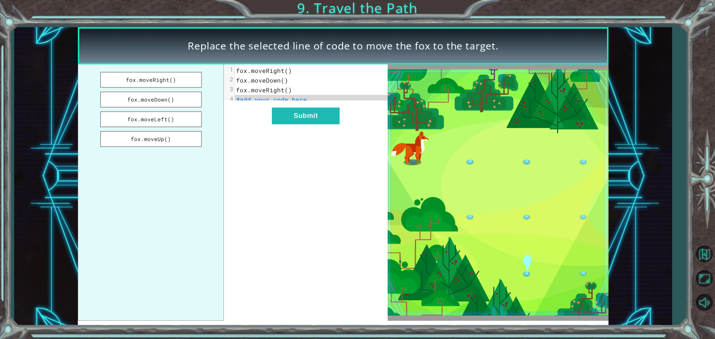
click at [285, 71] on span "fox.moveRight()" at bounding box center [264, 71] width 56 height 8
click at [174, 103] on button "fox.moveDown()" at bounding box center [151, 100] width 102 height 16
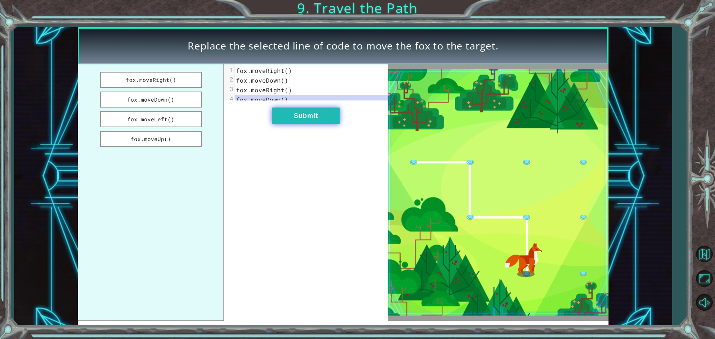
click at [282, 114] on button "Submit" at bounding box center [306, 116] width 68 height 17
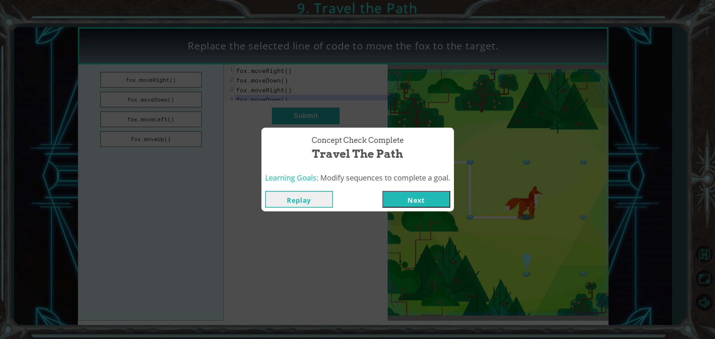
click at [407, 199] on button "Next" at bounding box center [416, 199] width 68 height 17
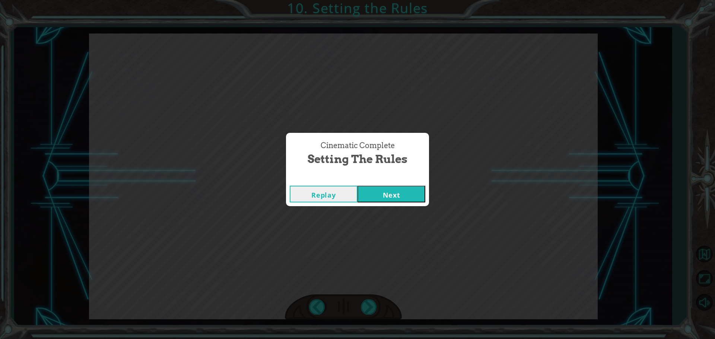
click at [418, 192] on button "Next" at bounding box center [392, 194] width 68 height 17
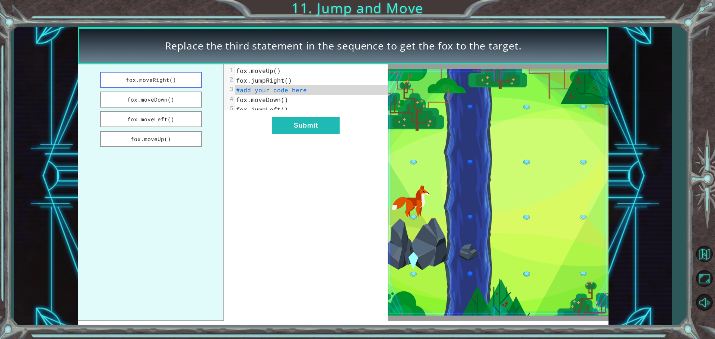
click at [172, 81] on button "fox.moveRight()" at bounding box center [151, 80] width 102 height 16
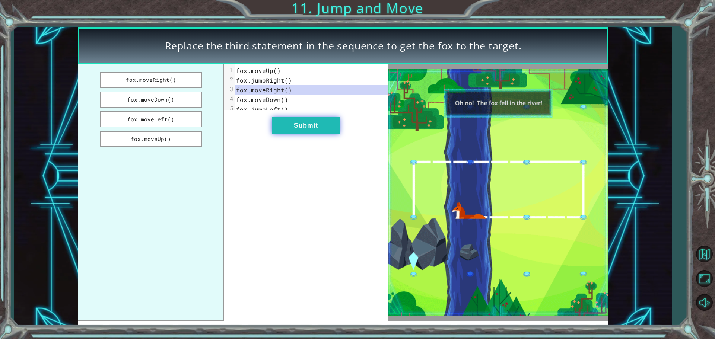
click at [292, 133] on button "Submit" at bounding box center [306, 125] width 68 height 17
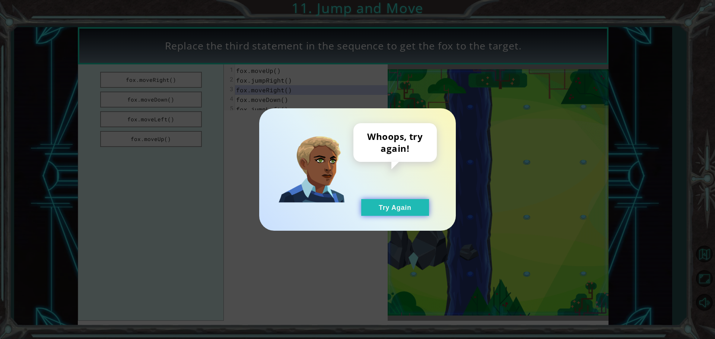
drag, startPoint x: 383, startPoint y: 214, endPoint x: 378, endPoint y: 212, distance: 5.3
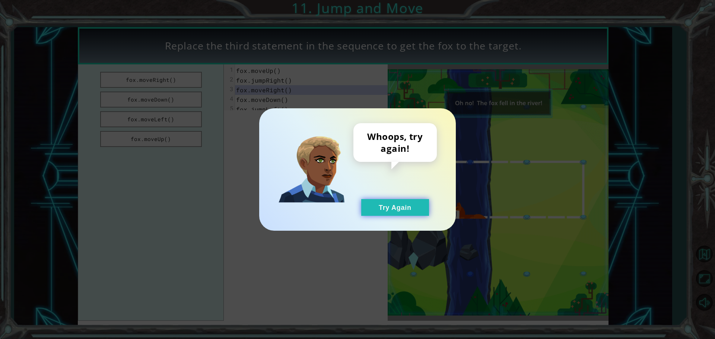
click at [382, 213] on button "Try Again" at bounding box center [395, 207] width 68 height 17
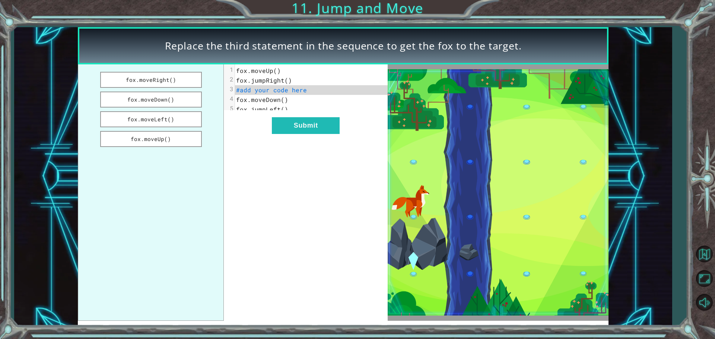
drag, startPoint x: 189, startPoint y: 117, endPoint x: 240, endPoint y: 126, distance: 51.9
click at [190, 117] on button "fox.moveLeft()" at bounding box center [151, 119] width 102 height 16
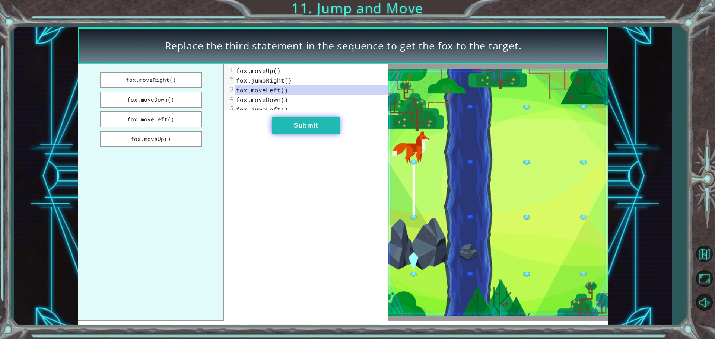
click at [282, 131] on button "Submit" at bounding box center [306, 125] width 68 height 17
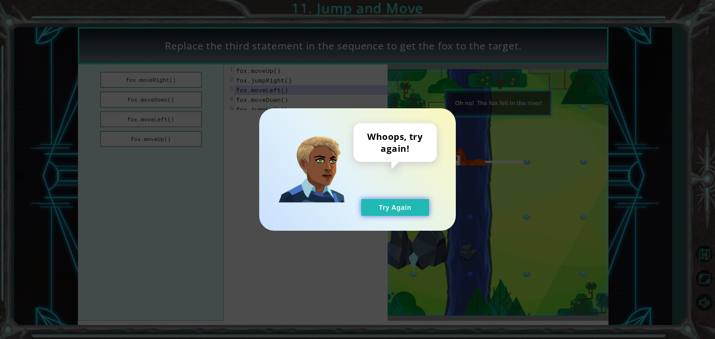
click at [385, 206] on button "Try Again" at bounding box center [395, 207] width 68 height 17
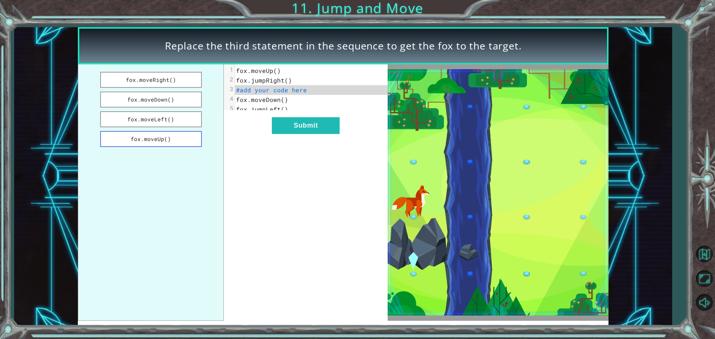
drag, startPoint x: 177, startPoint y: 137, endPoint x: 183, endPoint y: 139, distance: 6.1
click at [177, 139] on button "fox.moveUp()" at bounding box center [151, 139] width 102 height 16
click at [311, 133] on button "Submit" at bounding box center [306, 125] width 68 height 17
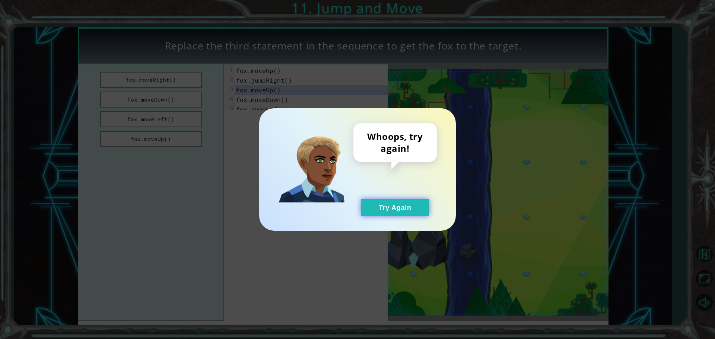
click at [385, 210] on button "Try Again" at bounding box center [395, 207] width 68 height 17
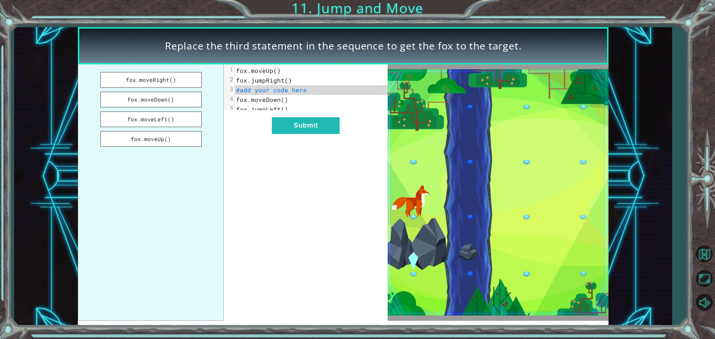
drag, startPoint x: 175, startPoint y: 99, endPoint x: 205, endPoint y: 112, distance: 32.7
click at [175, 101] on button "fox.moveDown()" at bounding box center [151, 100] width 102 height 16
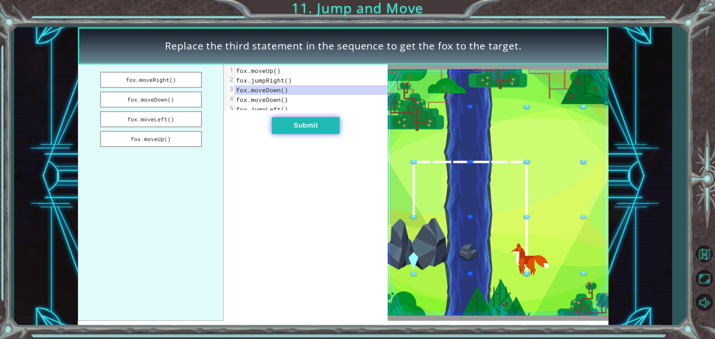
click at [278, 133] on button "Submit" at bounding box center [306, 125] width 68 height 17
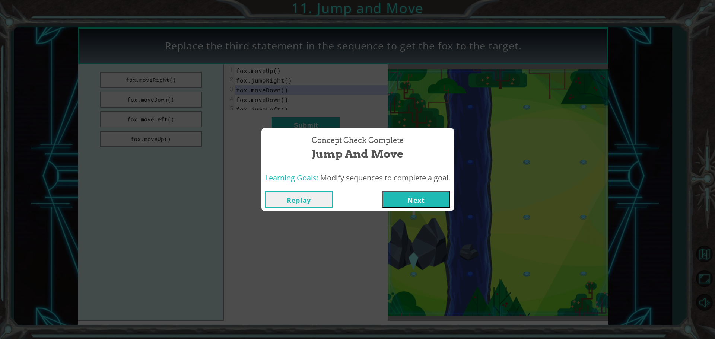
click at [418, 201] on button "Next" at bounding box center [416, 199] width 68 height 17
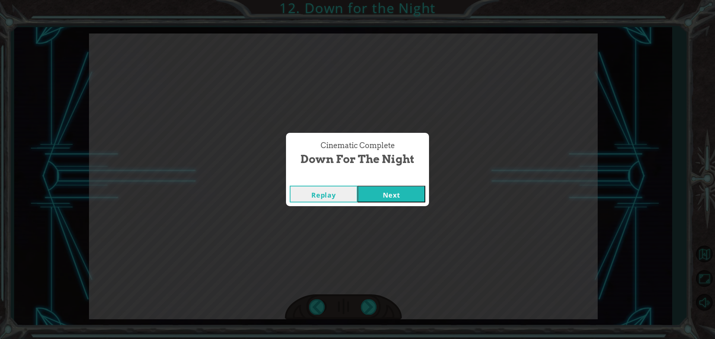
click at [377, 196] on button "Next" at bounding box center [392, 194] width 68 height 17
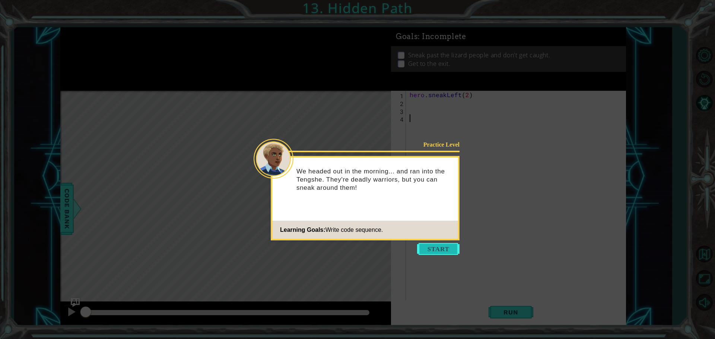
click at [428, 253] on button "Start" at bounding box center [438, 249] width 42 height 12
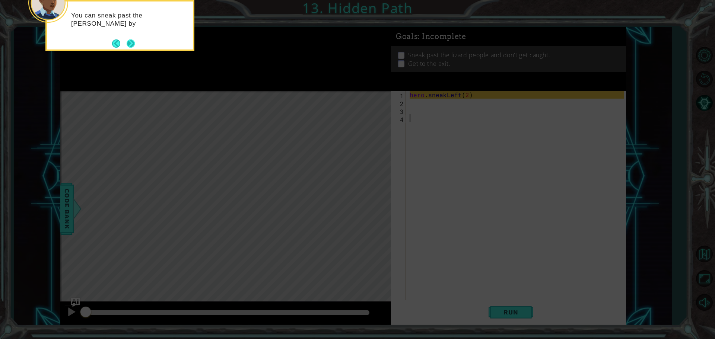
click at [133, 40] on button "Next" at bounding box center [131, 44] width 12 height 12
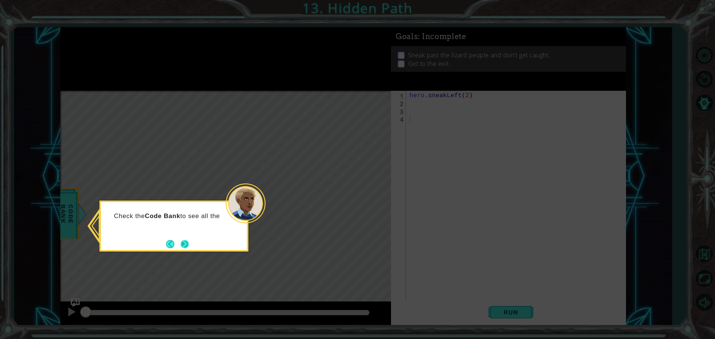
click at [184, 246] on button "Next" at bounding box center [185, 244] width 14 height 14
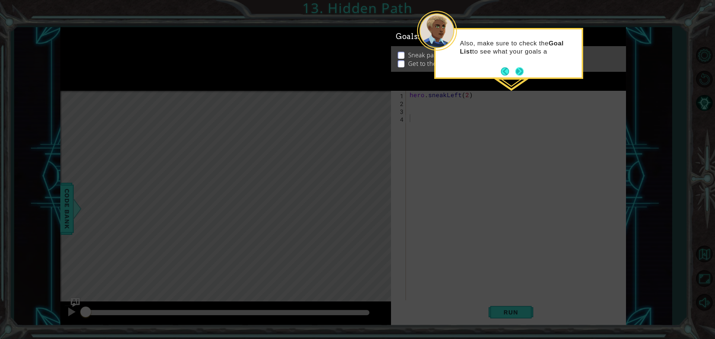
click at [522, 70] on button "Next" at bounding box center [519, 71] width 9 height 9
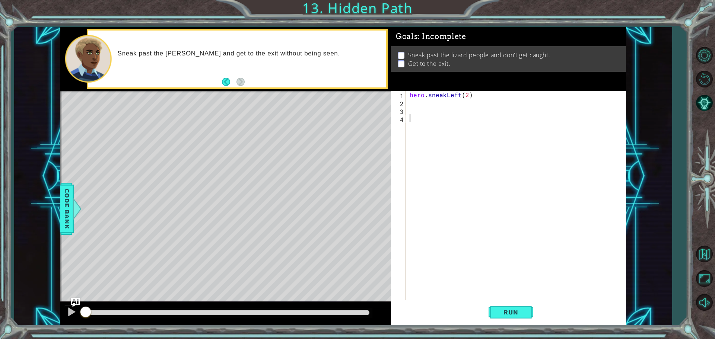
click at [413, 110] on div "hero . sneakLeft ( 2 )" at bounding box center [517, 204] width 219 height 227
click at [411, 102] on div "hero . sneakLeft ( 2 )" at bounding box center [517, 204] width 219 height 227
click at [513, 315] on span "Run" at bounding box center [510, 312] width 29 height 7
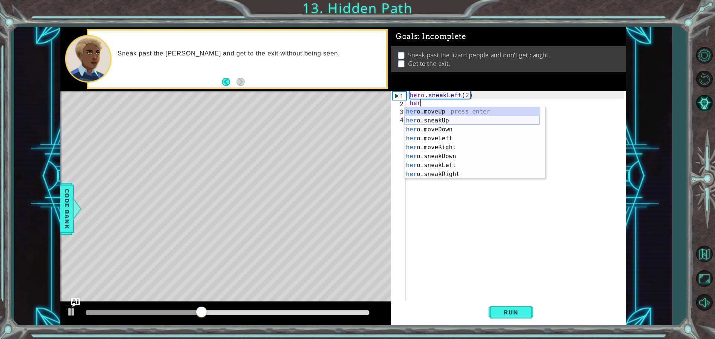
click at [450, 120] on div "her o.moveUp press enter her o.sneakUp press enter her o.moveDown press enter h…" at bounding box center [471, 151] width 135 height 89
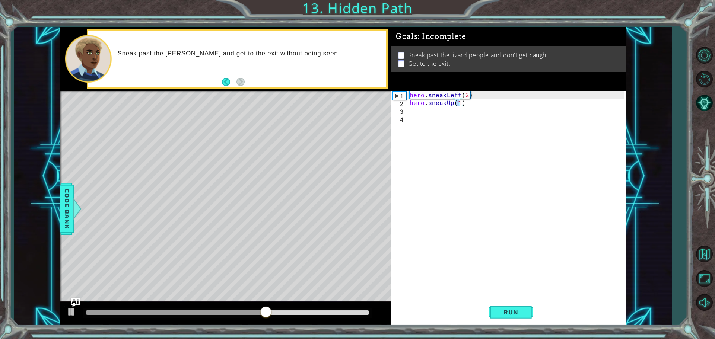
type textarea "hero.sneakUp(2)"
click at [513, 317] on button "Run" at bounding box center [511, 312] width 45 height 23
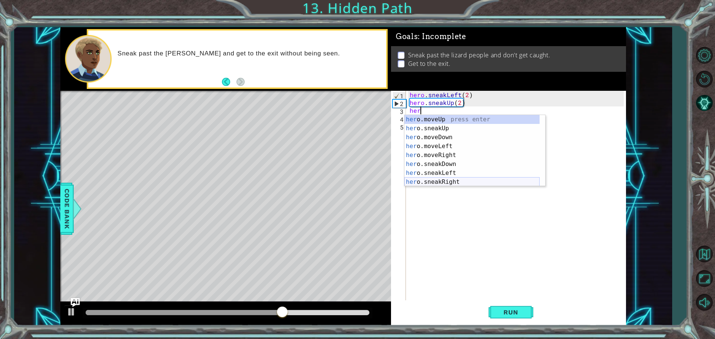
click at [446, 181] on div "her o.moveUp press enter her o.sneakUp press enter her o.moveDown press enter h…" at bounding box center [471, 159] width 135 height 89
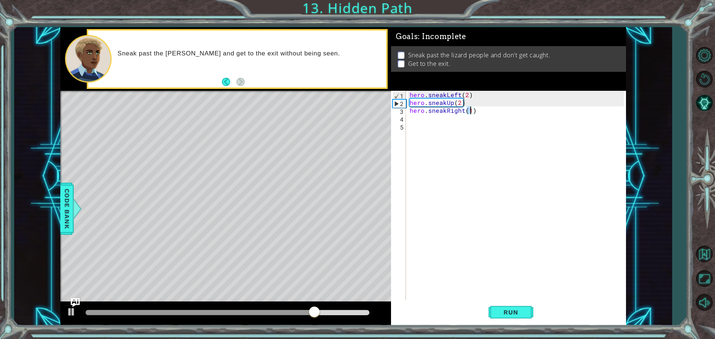
scroll to position [0, 3]
type textarea "hero.sneakRight(2)"
click at [517, 315] on span "Run" at bounding box center [510, 312] width 29 height 7
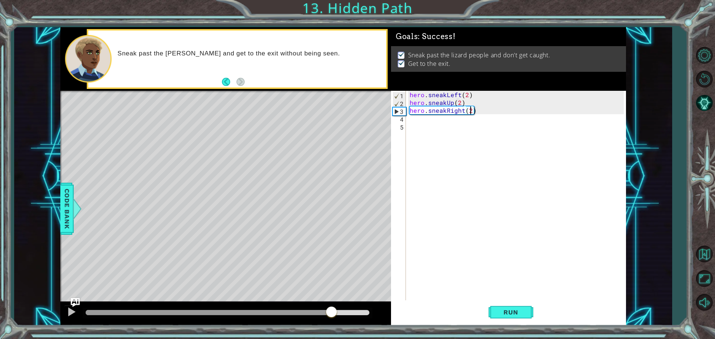
drag, startPoint x: 166, startPoint y: 318, endPoint x: 336, endPoint y: 337, distance: 170.5
click at [331, 337] on div "1 ההההההההההההההההההההההההההההההההההההההההההההההההההההההההההההההההההההההההההההה…" at bounding box center [357, 169] width 715 height 339
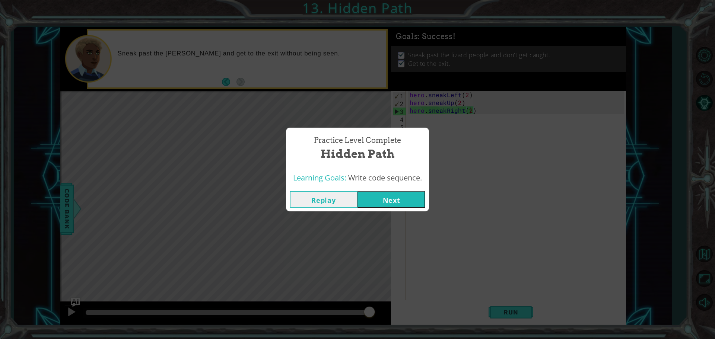
click at [384, 198] on button "Next" at bounding box center [392, 199] width 68 height 17
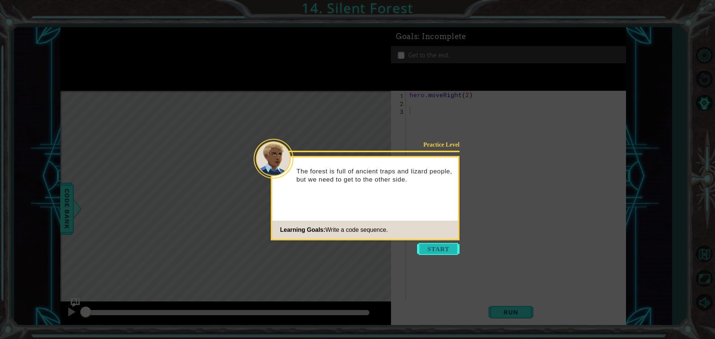
click at [444, 250] on button "Start" at bounding box center [438, 249] width 42 height 12
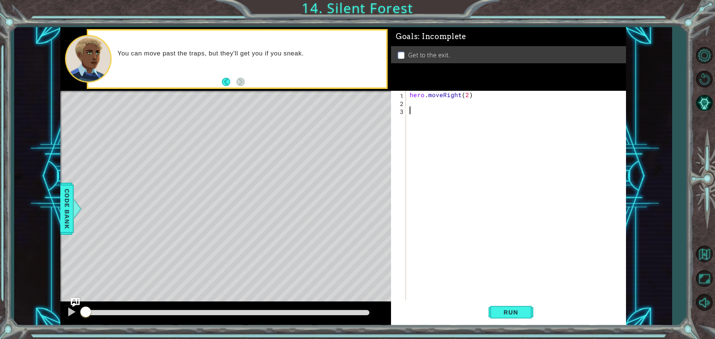
click at [419, 105] on div "hero . moveRight ( 2 )" at bounding box center [517, 204] width 219 height 227
click at [518, 315] on span "Run" at bounding box center [510, 312] width 29 height 7
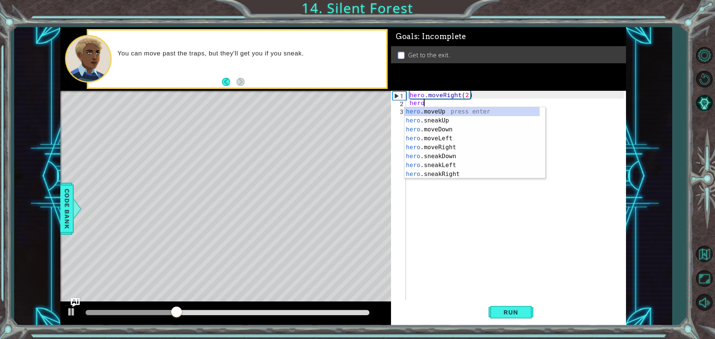
scroll to position [0, 0]
click at [445, 154] on div "hero .moveUp press enter hero .sneakUp press enter hero .moveDown press enter h…" at bounding box center [471, 151] width 135 height 89
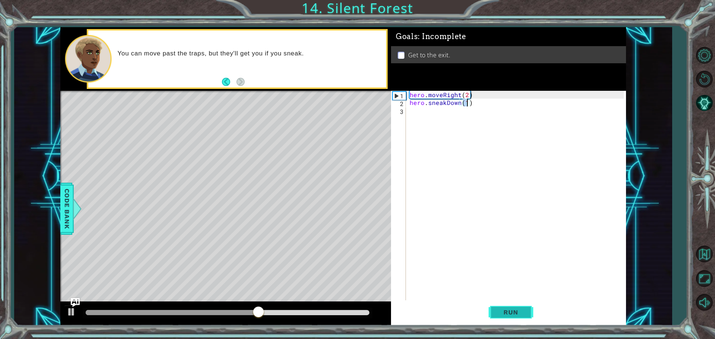
type textarea "hero.sneakDown(1)"
click at [511, 307] on button "Run" at bounding box center [511, 312] width 45 height 23
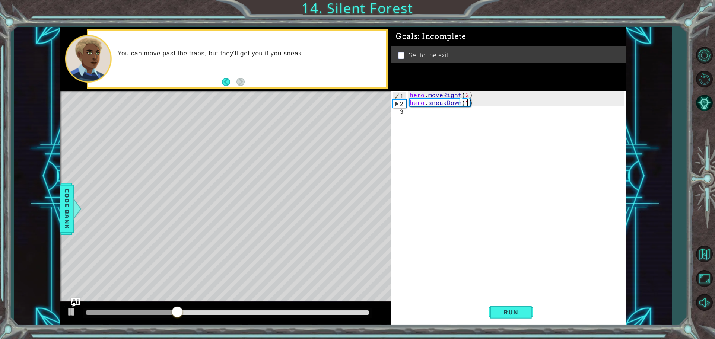
click at [417, 123] on div "hero . moveRight ( 2 ) hero . sneakDown ( 1 )" at bounding box center [517, 204] width 219 height 227
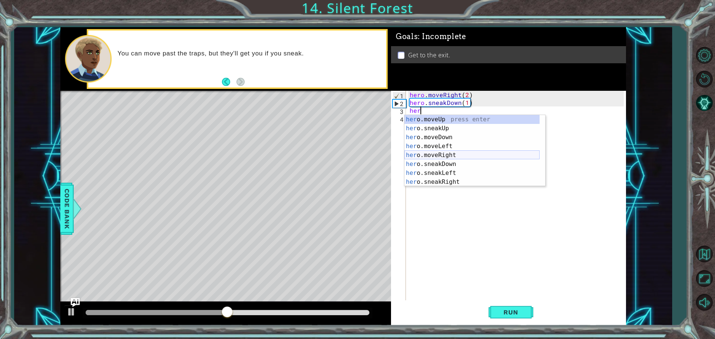
click at [444, 154] on div "her o.moveUp press enter her o.sneakUp press enter her o.moveDown press enter h…" at bounding box center [471, 159] width 135 height 89
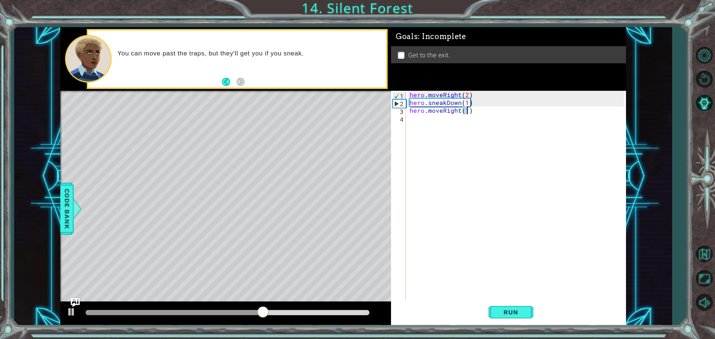
scroll to position [0, 3]
drag, startPoint x: 499, startPoint y: 303, endPoint x: 503, endPoint y: 299, distance: 4.7
click at [500, 303] on button "Run" at bounding box center [511, 312] width 45 height 23
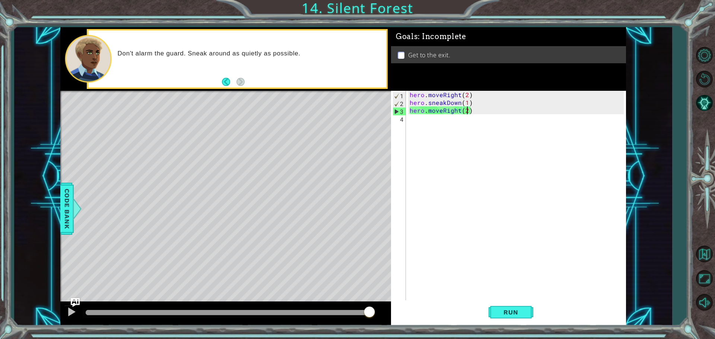
click at [441, 111] on div "hero . moveRight ( 2 ) hero . sneakDown ( 1 ) hero . moveRight ( 2 )" at bounding box center [517, 204] width 219 height 227
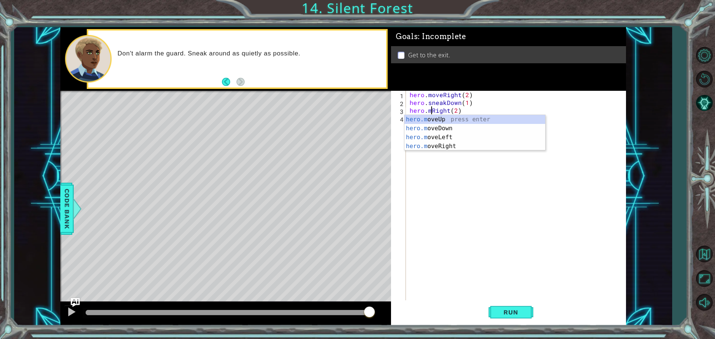
scroll to position [0, 3]
click at [439, 177] on div "hero. moveUp press enter hero. sneakUp press enter hero. moveDown press enter h…" at bounding box center [471, 159] width 135 height 89
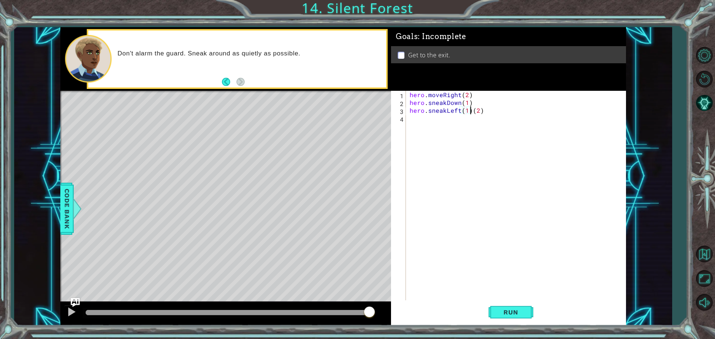
click at [471, 110] on div "hero . moveRight ( 2 ) hero . sneakDown ( 1 ) hero . sneakLeft ( 1 ) ( 2 )" at bounding box center [517, 204] width 219 height 227
click at [444, 118] on div "hero.sneakRight press enter" at bounding box center [474, 128] width 141 height 27
click at [483, 111] on div "hero . moveRight ( 2 ) hero . sneakDown ( 1 ) hero . sneakRight ( 1 ) ( 2 )" at bounding box center [517, 204] width 219 height 227
click at [483, 111] on div "hero . moveRight ( 2 ) hero . sneakDown ( 1 ) hero . sneakRight ( 1 ) ( )" at bounding box center [517, 204] width 219 height 227
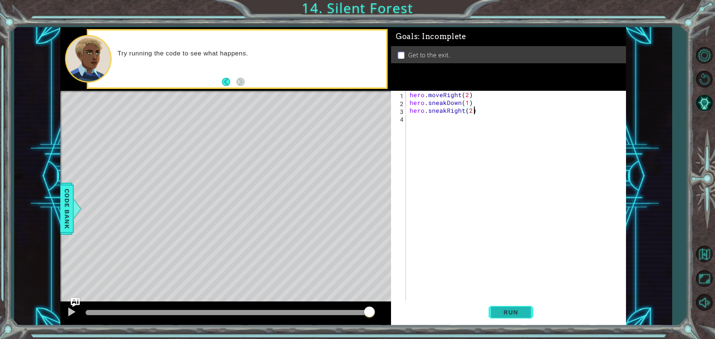
type textarea "hero.sneakRight(2)"
click at [509, 313] on span "Run" at bounding box center [510, 312] width 29 height 7
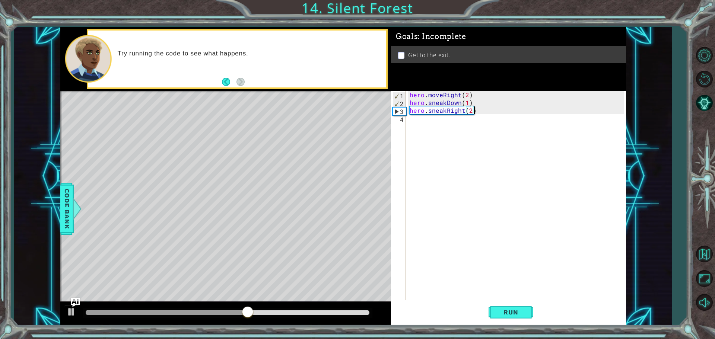
click at [422, 125] on div "hero . moveRight ( 2 ) hero . sneakDown ( 1 ) hero . sneakRight ( 2 )" at bounding box center [517, 204] width 219 height 227
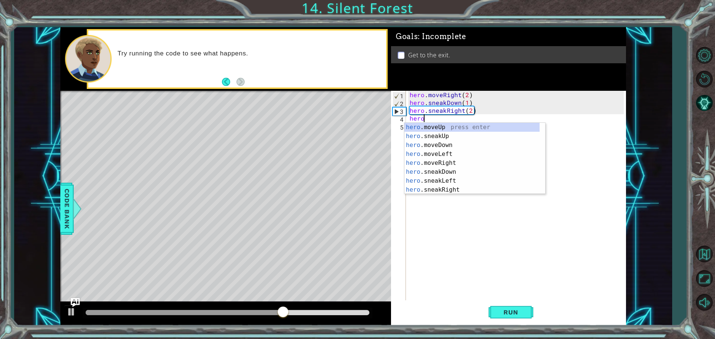
scroll to position [0, 0]
click at [427, 134] on div "hero .moveUp press enter hero .sneakUp press enter hero .moveDown press enter h…" at bounding box center [471, 167] width 135 height 89
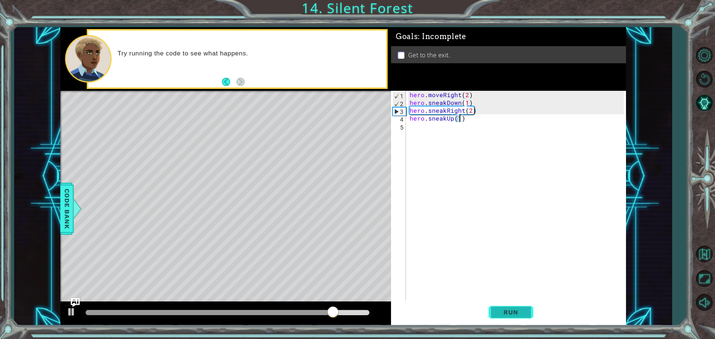
type textarea "hero.sneakUp(1)"
click at [505, 306] on button "Run" at bounding box center [511, 312] width 45 height 23
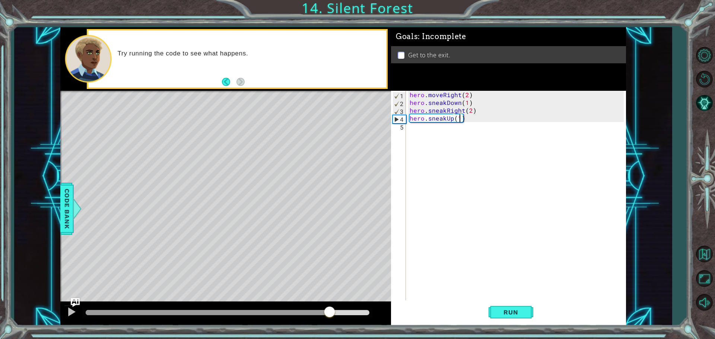
drag, startPoint x: 98, startPoint y: 312, endPoint x: 331, endPoint y: 336, distance: 234.7
click at [331, 336] on div "1 ההההההההההההההההההההההההההההההההההההההההההההההההההההההההההההההההההההההההההההה…" at bounding box center [357, 169] width 715 height 339
click at [416, 131] on div "hero . moveRight ( 2 ) hero . sneakDown ( 1 ) hero . sneakRight ( 2 ) hero . sn…" at bounding box center [517, 204] width 219 height 227
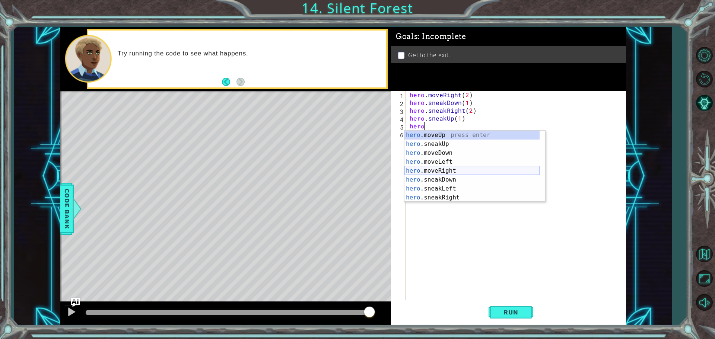
click at [440, 166] on div "hero .moveUp press enter hero .sneakUp press enter hero .moveDown press enter h…" at bounding box center [471, 175] width 135 height 89
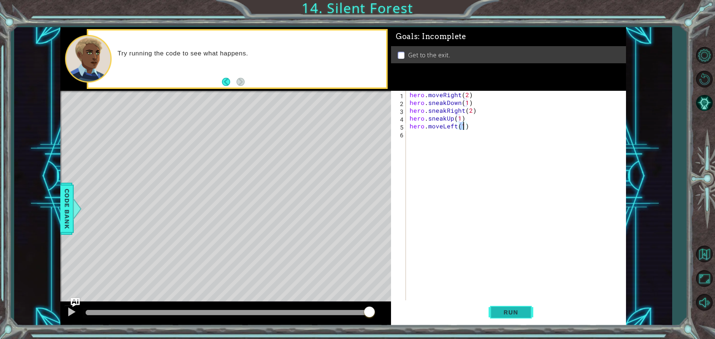
click at [518, 312] on span "Run" at bounding box center [510, 312] width 29 height 7
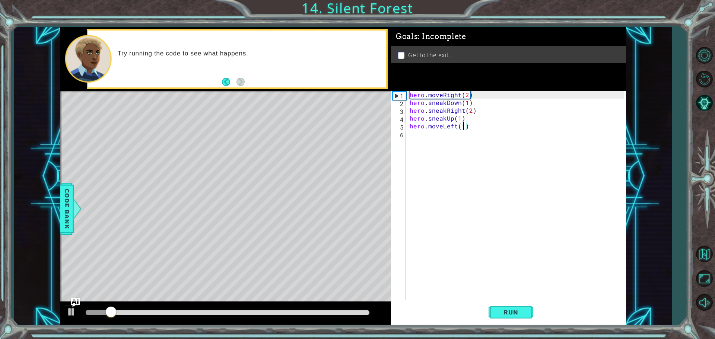
drag, startPoint x: 340, startPoint y: 306, endPoint x: 341, endPoint y: 316, distance: 9.4
click at [340, 309] on div at bounding box center [225, 314] width 331 height 24
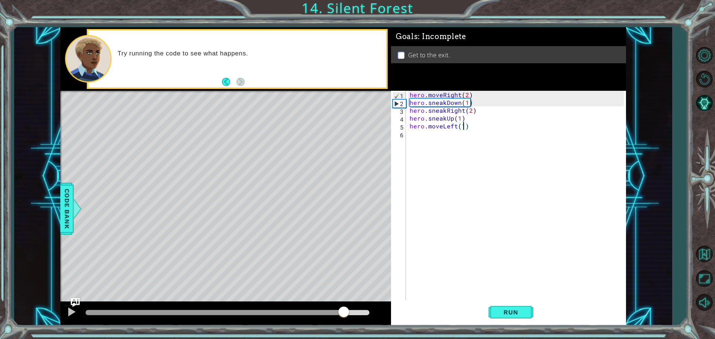
click at [344, 314] on div at bounding box center [228, 312] width 284 height 5
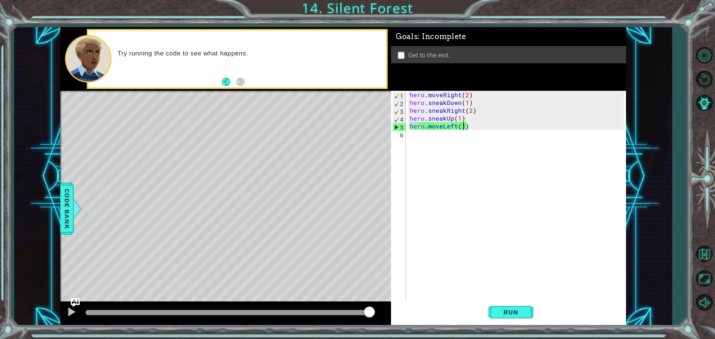
drag, startPoint x: 357, startPoint y: 313, endPoint x: 376, endPoint y: 318, distance: 19.5
click at [376, 318] on div at bounding box center [225, 314] width 331 height 24
click at [454, 128] on div "hero . moveRight ( 2 ) hero . sneakDown ( 1 ) hero . sneakRight ( 2 ) hero . sn…" at bounding box center [517, 204] width 219 height 227
click at [456, 124] on div "hero . moveRight ( 2 ) hero . sneakDown ( 1 ) hero . sneakRight ( 2 ) hero . sn…" at bounding box center [517, 204] width 219 height 227
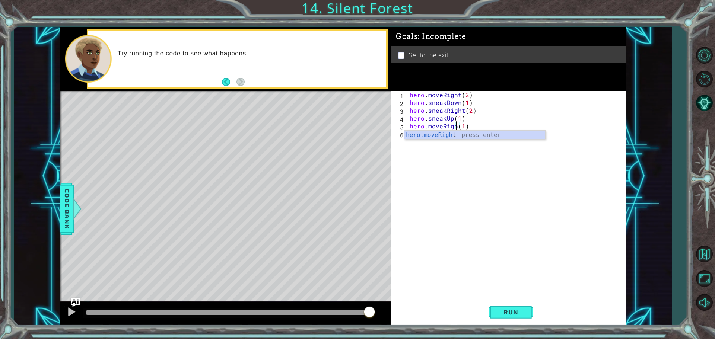
scroll to position [0, 3]
type textarea "hero.moveRight(1)"
click at [518, 311] on span "Run" at bounding box center [510, 312] width 29 height 7
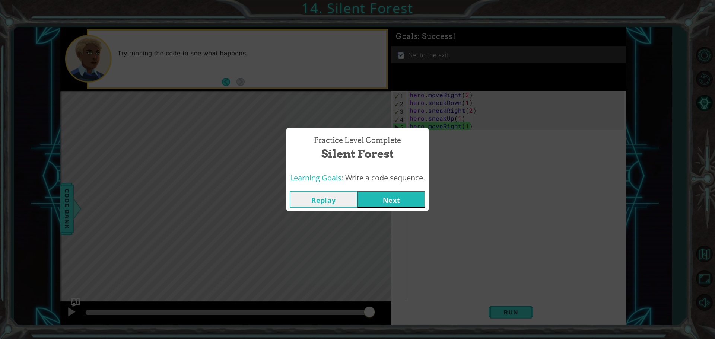
click at [395, 194] on button "Next" at bounding box center [392, 199] width 68 height 17
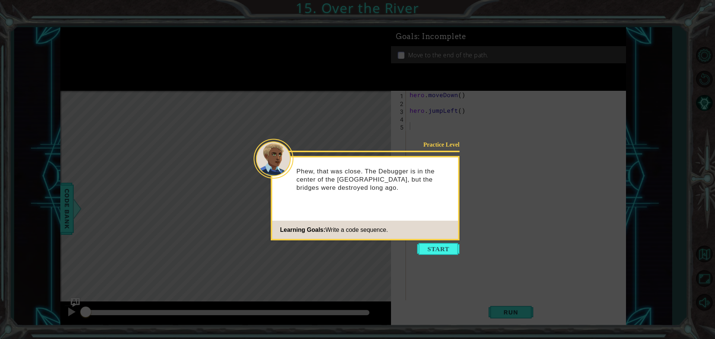
click at [426, 243] on icon at bounding box center [357, 169] width 715 height 339
click at [429, 250] on button "Start" at bounding box center [438, 249] width 42 height 12
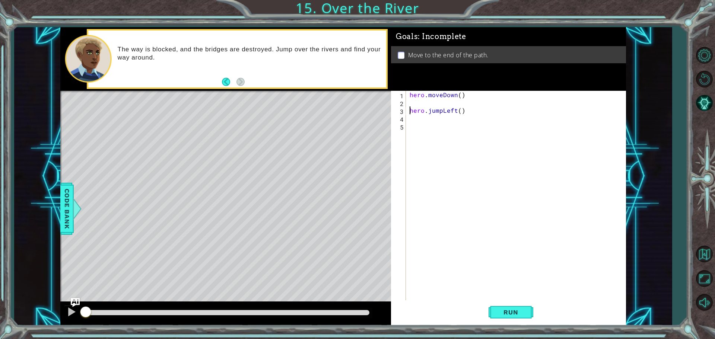
click at [409, 111] on div "hero . moveDown ( ) hero . jumpLeft ( )" at bounding box center [517, 204] width 219 height 227
type textarea "hero.jumpLeft()"
click at [510, 308] on button "Run" at bounding box center [511, 312] width 45 height 23
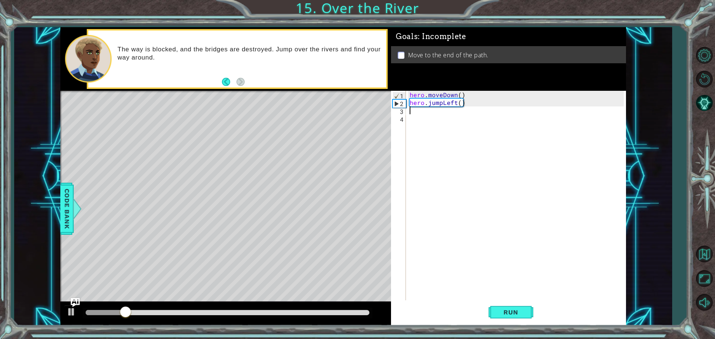
click at [410, 114] on div "hero . moveDown ( ) hero . jumpLeft ( )" at bounding box center [517, 204] width 219 height 227
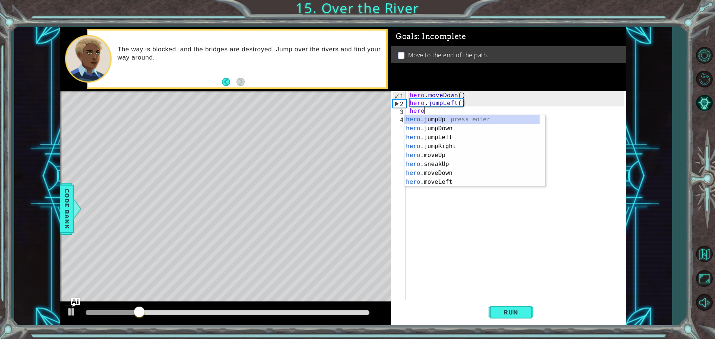
scroll to position [0, 0]
click at [454, 181] on div "hero .jumpUp press enter hero .jumpDown press enter hero .jumpLeft press enter …" at bounding box center [471, 159] width 135 height 89
type textarea "hero.moveLeft(1)"
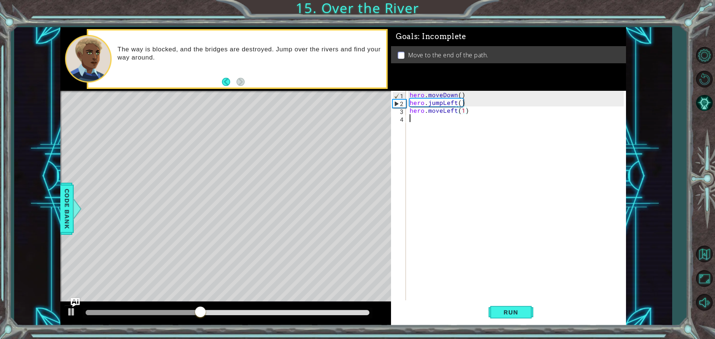
click at [411, 117] on div "hero . moveDown ( ) hero . jumpLeft ( ) hero . moveLeft ( 1 )" at bounding box center [517, 204] width 219 height 227
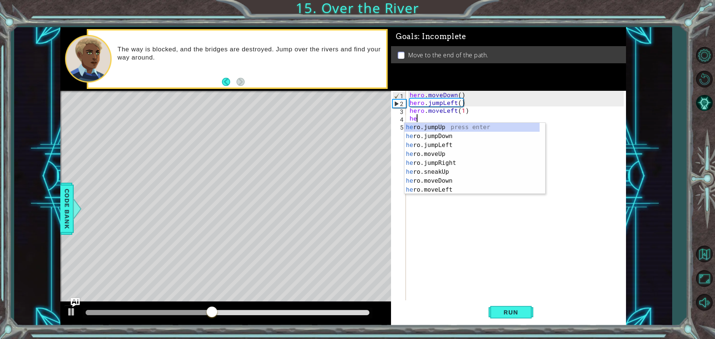
type textarea "her"
click at [440, 136] on div "her o.jumpUp press enter her o.jumpDown press enter her o.jumpLeft press enter …" at bounding box center [471, 167] width 135 height 89
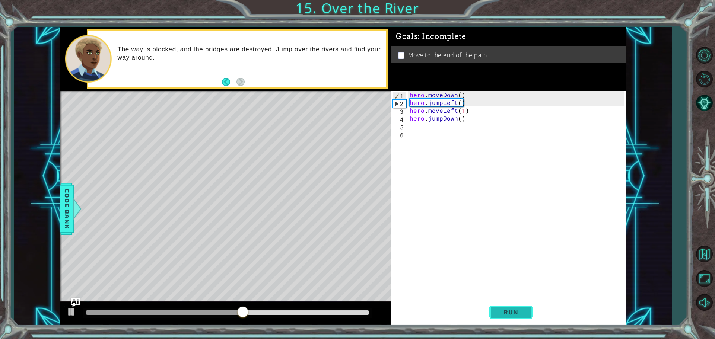
click at [501, 307] on button "Run" at bounding box center [511, 312] width 45 height 23
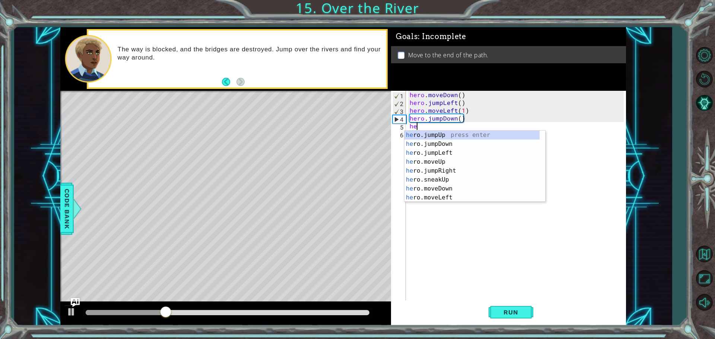
type textarea "her"
click at [454, 172] on div "her o.jumpUp press enter her o.jumpDown press enter her o.jumpLeft press enter …" at bounding box center [471, 175] width 135 height 89
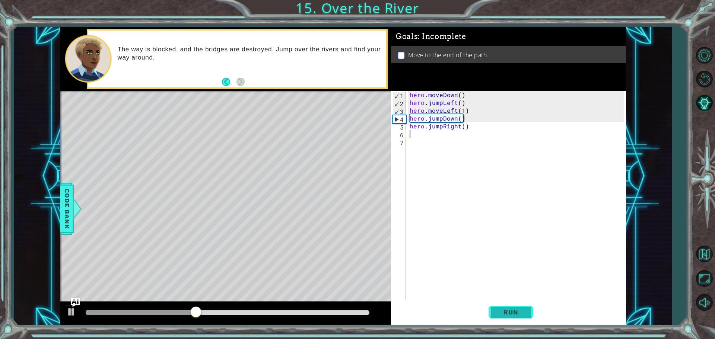
click at [515, 319] on button "Run" at bounding box center [511, 312] width 45 height 23
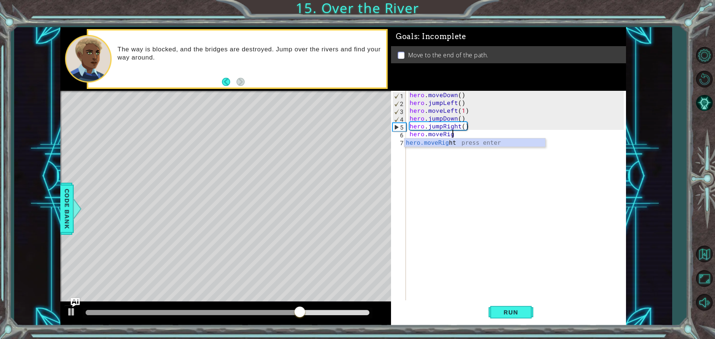
scroll to position [0, 2]
click at [436, 146] on div "hero.moveRigh t press enter" at bounding box center [474, 152] width 141 height 27
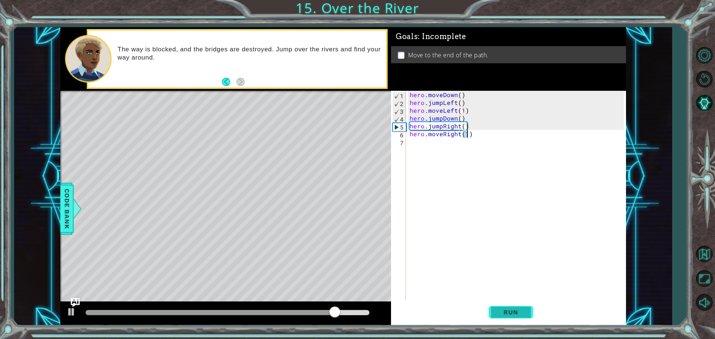
type textarea "hero.moveRight(1)"
click at [505, 313] on span "Run" at bounding box center [510, 312] width 29 height 7
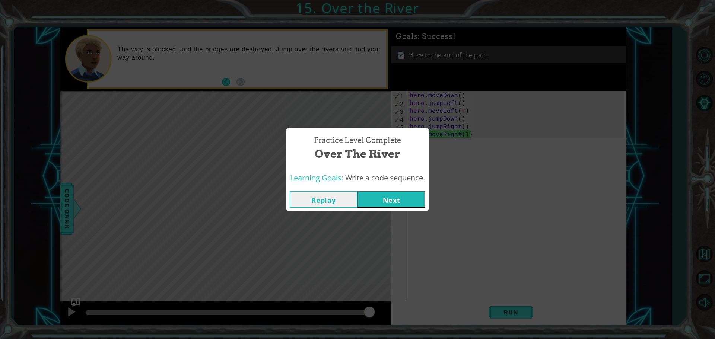
click at [417, 203] on button "Next" at bounding box center [392, 199] width 68 height 17
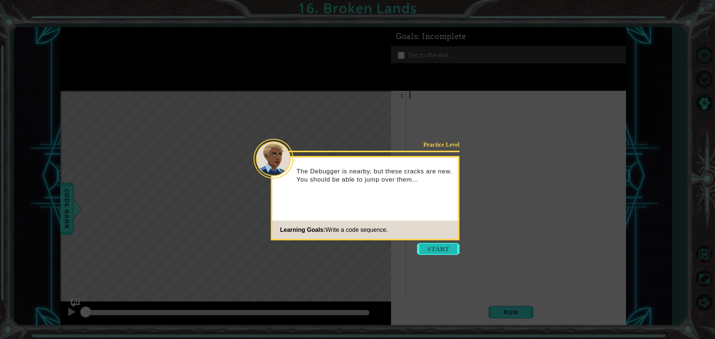
click at [438, 250] on button "Start" at bounding box center [438, 249] width 42 height 12
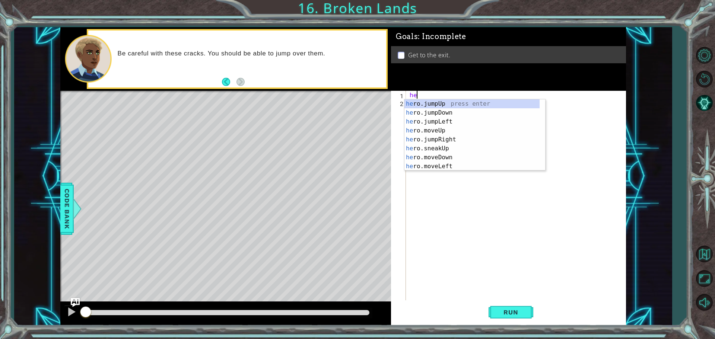
type textarea "hero"
click at [446, 102] on div "hero .jumpUp press enter hero .jumpDown press enter hero .jumpLeft press enter …" at bounding box center [471, 143] width 135 height 89
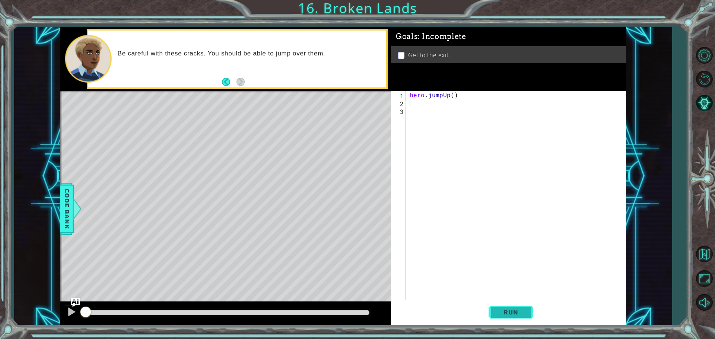
click at [507, 310] on span "Run" at bounding box center [510, 312] width 29 height 7
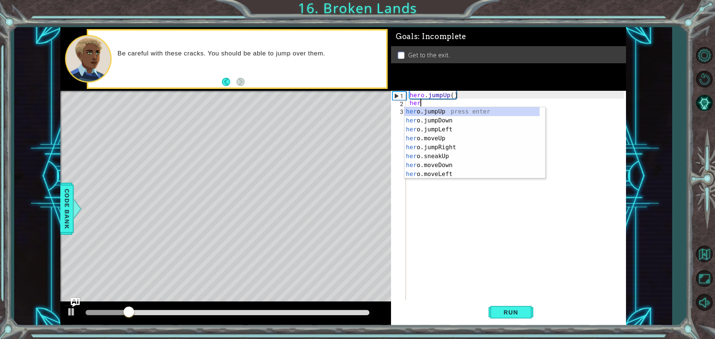
scroll to position [0, 0]
click at [442, 150] on div "hero .jumpUp press enter hero .jumpDown press enter hero .jumpLeft press enter …" at bounding box center [471, 151] width 135 height 89
type textarea "hero.moveUp(1)"
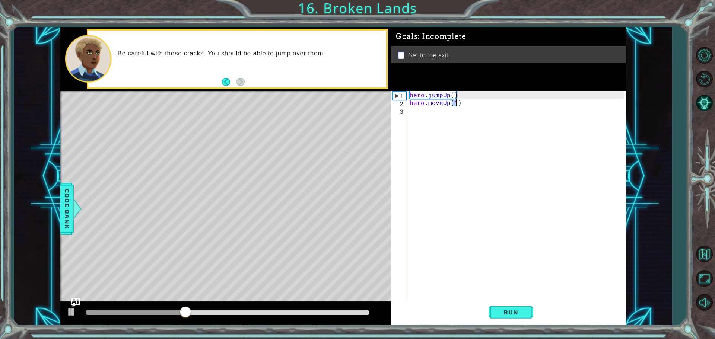
click at [414, 114] on div "hero . jumpUp ( ) hero . moveUp ( 1 )" at bounding box center [517, 204] width 219 height 227
click at [511, 316] on span "Run" at bounding box center [510, 312] width 29 height 7
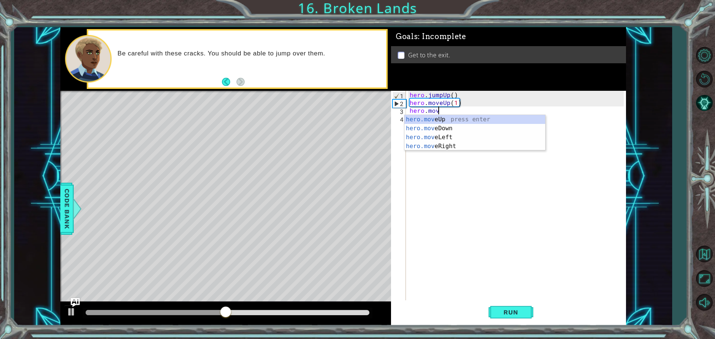
scroll to position [0, 1]
click at [447, 149] on div "hero.move Up press enter hero.move Down press enter hero.move Left press enter …" at bounding box center [474, 142] width 141 height 54
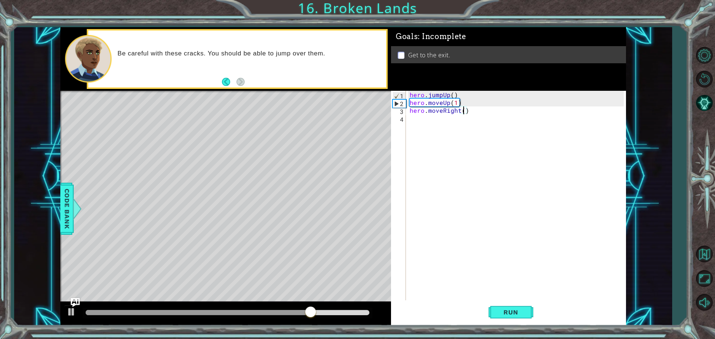
scroll to position [0, 3]
type textarea "hero.moveRight(2)"
click at [503, 311] on span "Run" at bounding box center [510, 312] width 29 height 7
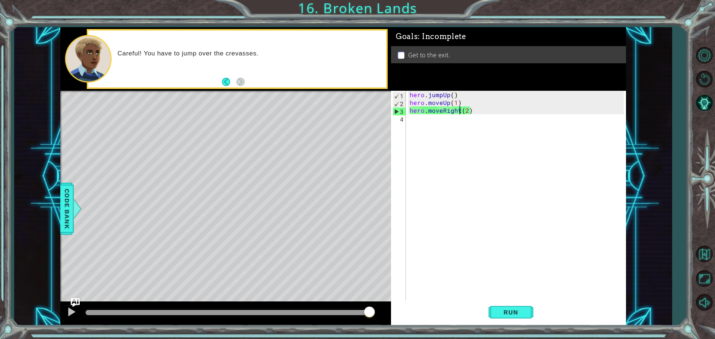
click at [459, 111] on div "hero . jumpUp ( ) hero . moveUp ( 1 ) hero . moveRight ( 2 )" at bounding box center [517, 204] width 219 height 227
click at [417, 120] on div "hero . jumpUp ( ) hero . moveUp ( 1 ) hero . moveRight ( 2 )" at bounding box center [517, 204] width 219 height 227
click at [459, 109] on div "hero . jumpUp ( ) hero . moveUp ( 1 ) hero . moveRight ( 2 )" at bounding box center [517, 204] width 219 height 227
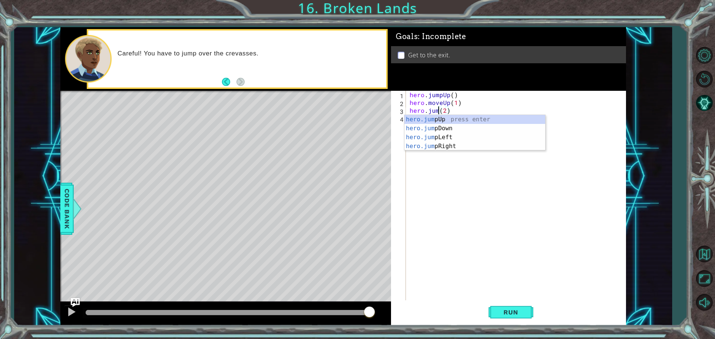
scroll to position [0, 2]
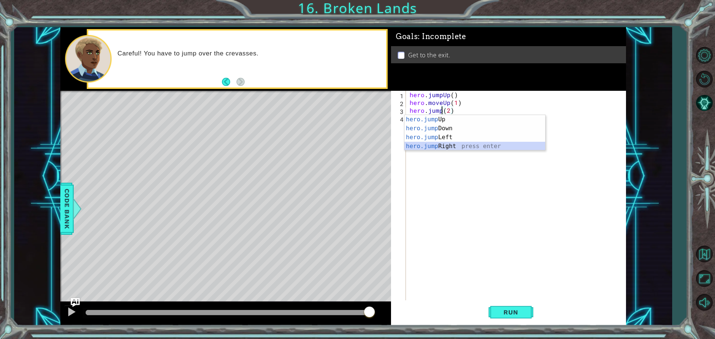
click at [448, 143] on div "hero.jump Up press enter hero.jump Down press enter hero.jump Left press enter …" at bounding box center [474, 142] width 141 height 54
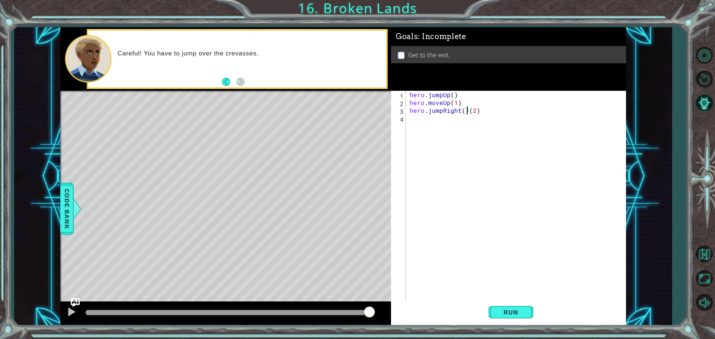
click at [476, 109] on div "hero . jumpUp ( ) hero . moveUp ( 1 ) hero . jumpRight ( ) ( 2 )" at bounding box center [517, 204] width 219 height 227
click at [474, 110] on div "hero . jumpUp ( ) hero . moveUp ( 1 ) hero . jumpRight ( ) ( 2 )" at bounding box center [517, 204] width 219 height 227
click at [467, 111] on div "hero . jumpUp ( ) hero . moveUp ( 1 ) hero . jumpRight ( ) ( 1 )" at bounding box center [517, 204] width 219 height 227
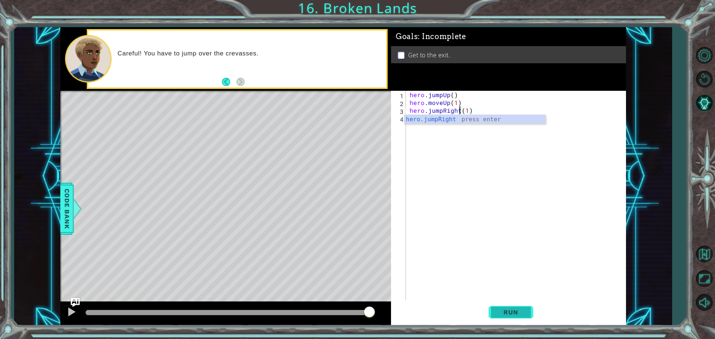
type textarea "hero.jumpRight(1)"
click at [511, 312] on span "Run" at bounding box center [510, 312] width 29 height 7
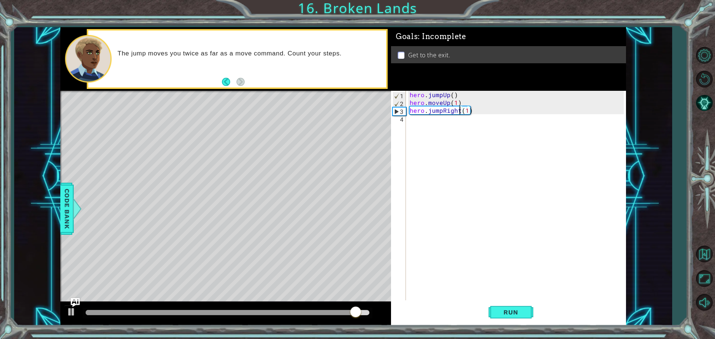
click at [409, 109] on div "hero . jumpUp ( ) hero . moveUp ( 1 ) hero . jumpRight ( 1 )" at bounding box center [517, 204] width 219 height 227
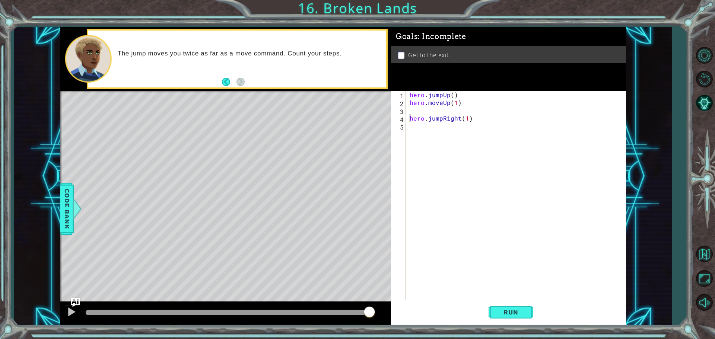
click at [409, 108] on div "hero . jumpUp ( ) hero . moveUp ( 1 ) hero . jumpRight ( 1 )" at bounding box center [517, 204] width 219 height 227
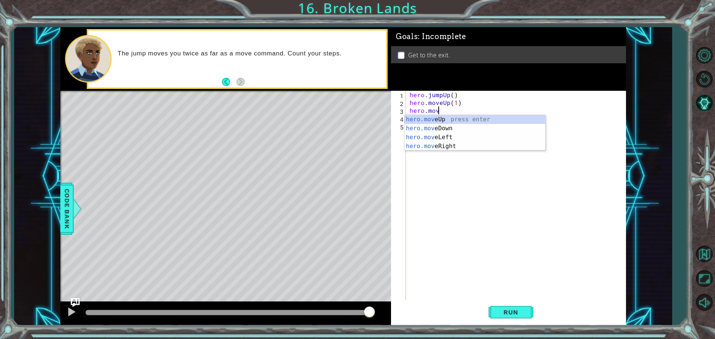
scroll to position [0, 1]
click at [439, 149] on div "hero.move Up press enter hero.move Down press enter hero.move Left press enter …" at bounding box center [474, 142] width 141 height 54
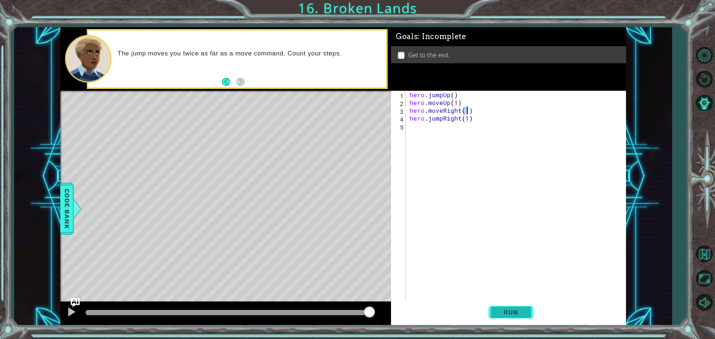
type textarea "hero.moveRight(1)"
click at [513, 317] on button "Run" at bounding box center [511, 312] width 45 height 23
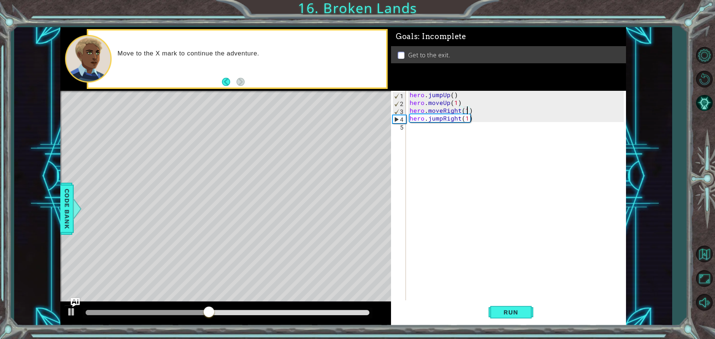
click at [414, 131] on div "hero . jumpUp ( ) hero . moveUp ( 1 ) hero . moveRight ( 1 ) hero . jumpRight (…" at bounding box center [517, 204] width 219 height 227
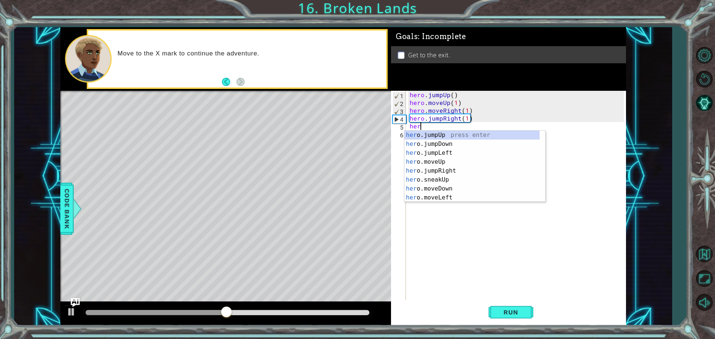
scroll to position [0, 0]
click at [444, 170] on div "her o.jum p Up press enter her o.jum p Down press enter her o.jum p Left press …" at bounding box center [474, 167] width 141 height 72
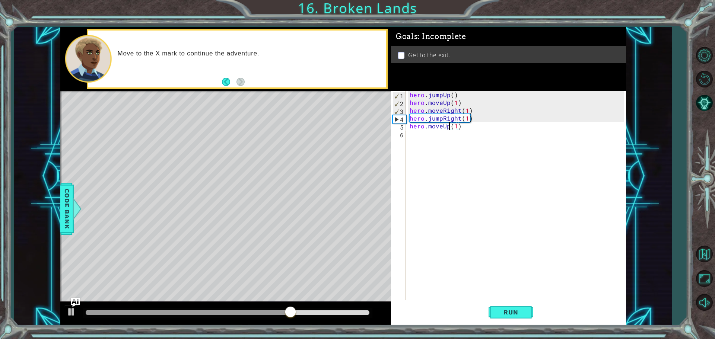
click at [448, 128] on div "hero . jumpUp ( ) hero . moveUp ( 1 ) hero . moveRight ( 1 ) hero . jumpRight (…" at bounding box center [517, 204] width 219 height 227
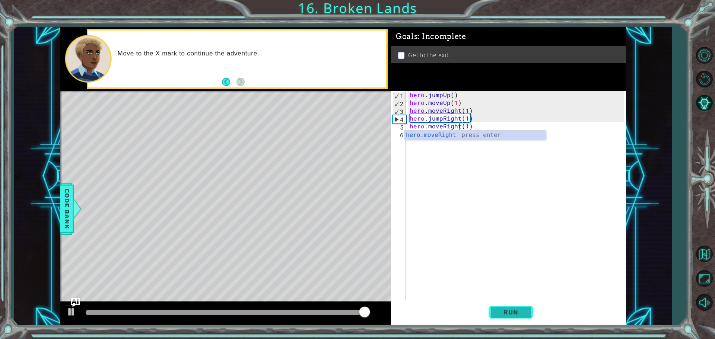
type textarea "hero.moveRight(1)"
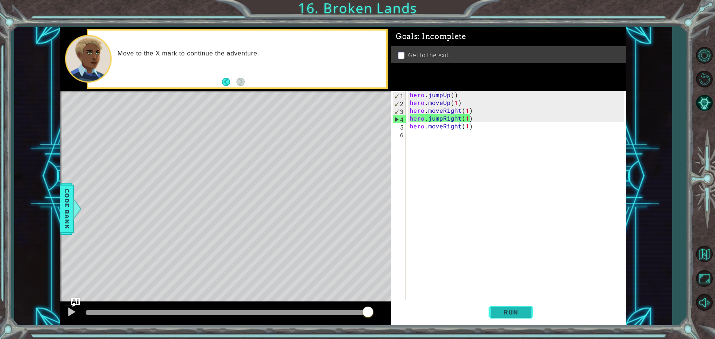
click at [513, 314] on span "Run" at bounding box center [510, 312] width 29 height 7
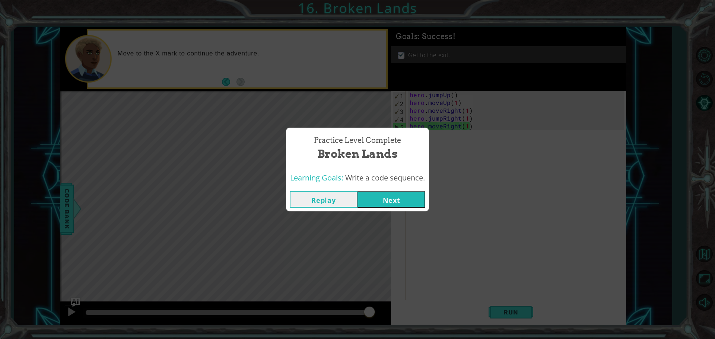
click at [392, 197] on button "Next" at bounding box center [392, 199] width 68 height 17
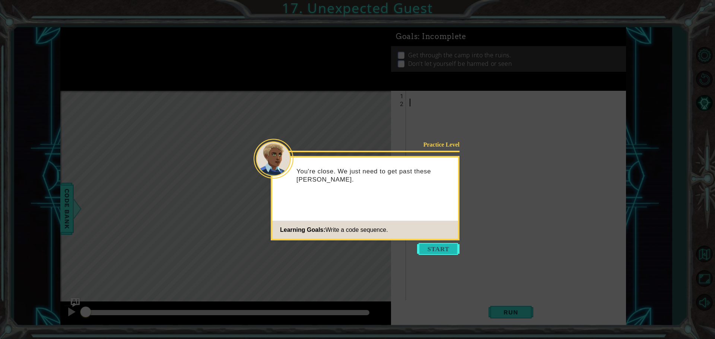
click at [433, 252] on button "Start" at bounding box center [438, 249] width 42 height 12
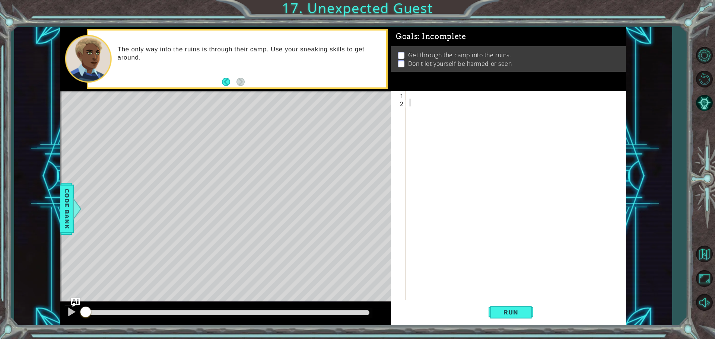
click at [413, 100] on div at bounding box center [517, 204] width 219 height 227
click at [410, 97] on div at bounding box center [517, 204] width 219 height 227
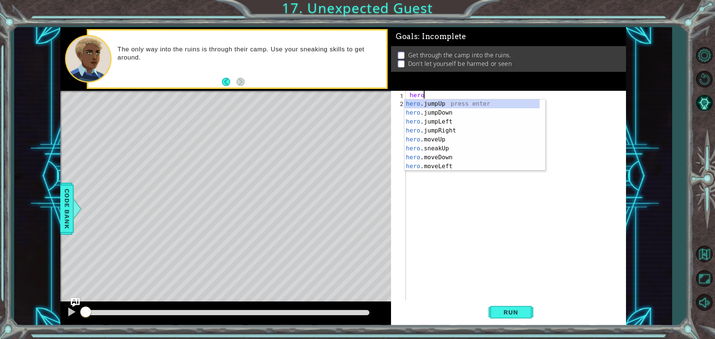
scroll to position [0, 0]
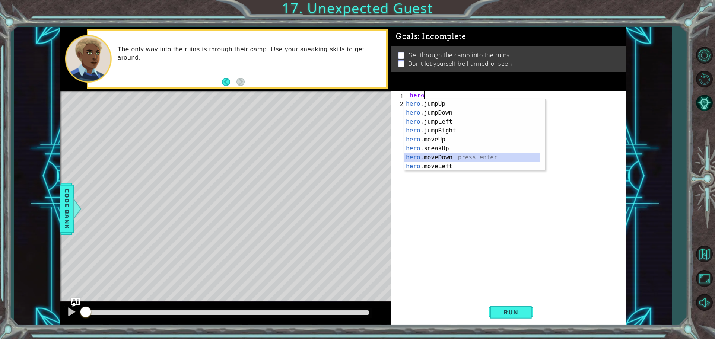
click at [439, 158] on div "hero .jumpUp press enter hero .jumpDown press enter hero .jumpLeft press enter …" at bounding box center [471, 143] width 135 height 89
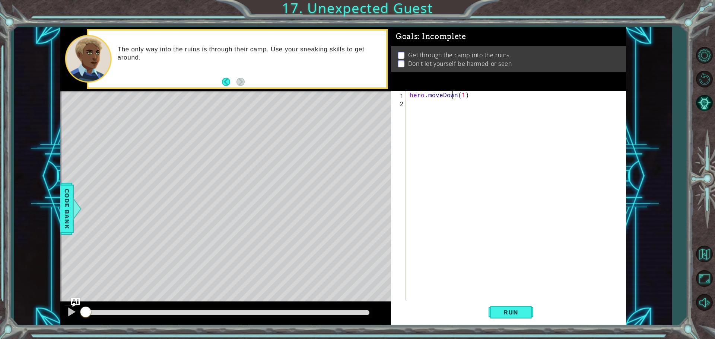
click at [453, 95] on div "hero . moveDown ( 1 )" at bounding box center [517, 204] width 219 height 227
click at [456, 95] on div "hero . moveDown ( 1 )" at bounding box center [517, 204] width 219 height 227
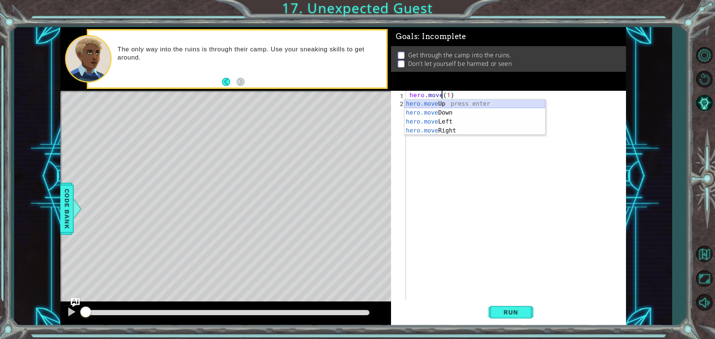
click at [439, 101] on div "hero.move Up press enter hero.move Down press enter hero.move Left press enter …" at bounding box center [474, 126] width 141 height 54
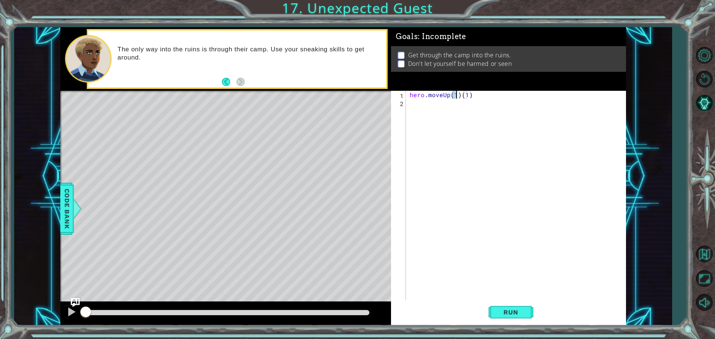
click at [414, 104] on div "hero . moveUp ( 1 ) ( 1 )" at bounding box center [517, 204] width 219 height 227
type textarea "hero.moveUp(1)(1)"
click at [414, 109] on div "hero . moveUp ( 1 ) ( 1 )" at bounding box center [516, 196] width 216 height 211
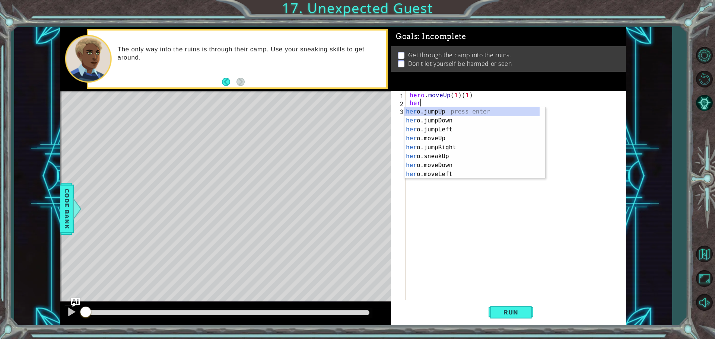
type textarea "hero"
click at [448, 139] on div "hero .jumpUp press enter hero .jumpDown press enter hero .jumpLeft press enter …" at bounding box center [471, 151] width 135 height 89
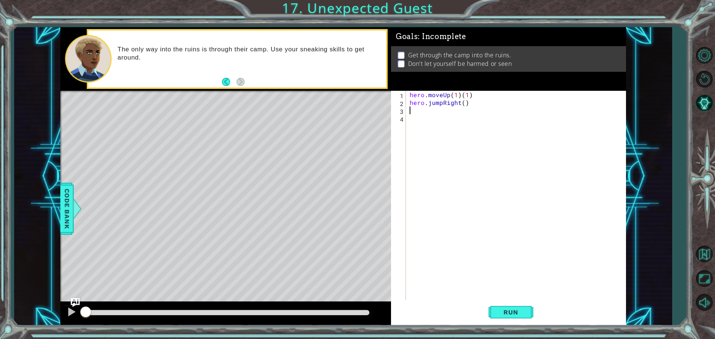
scroll to position [0, 0]
click at [520, 311] on span "Run" at bounding box center [510, 312] width 29 height 7
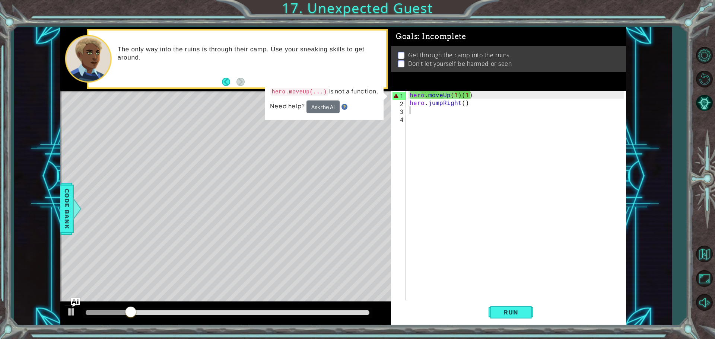
click at [458, 94] on div "hero . moveUp ( 1 ) ( 1 ) hero . jumpRight ( )" at bounding box center [517, 204] width 219 height 227
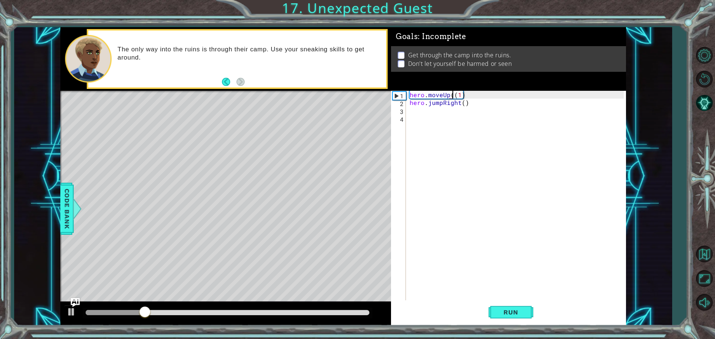
type textarea "hero.moveUp(1)"
click at [512, 312] on span "Run" at bounding box center [510, 312] width 29 height 7
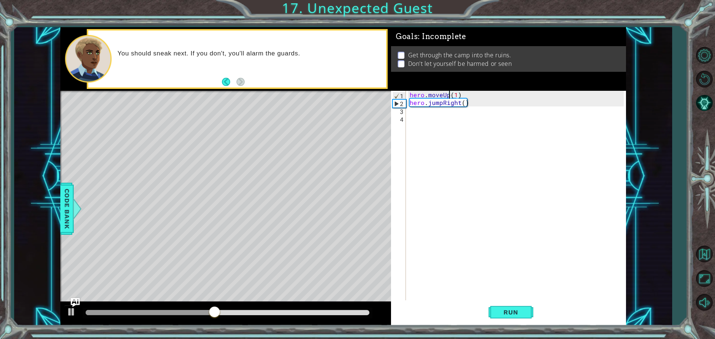
click at [413, 112] on div "hero . moveUp ( 1 ) hero . jumpRight ( )" at bounding box center [517, 204] width 219 height 227
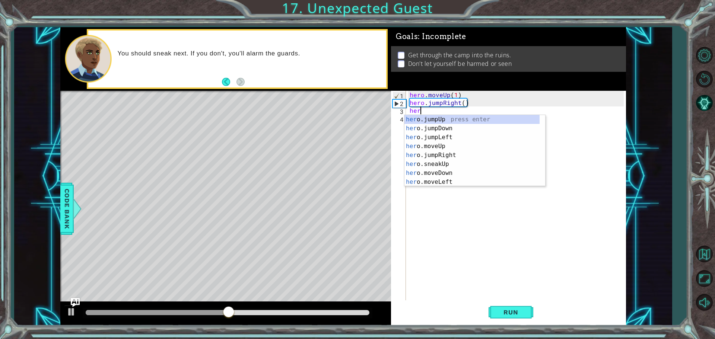
type textarea "hero"
click at [449, 124] on div "hero .jumpUp press enter hero .jumpDown press enter hero .jumpLeft press enter …" at bounding box center [471, 159] width 135 height 89
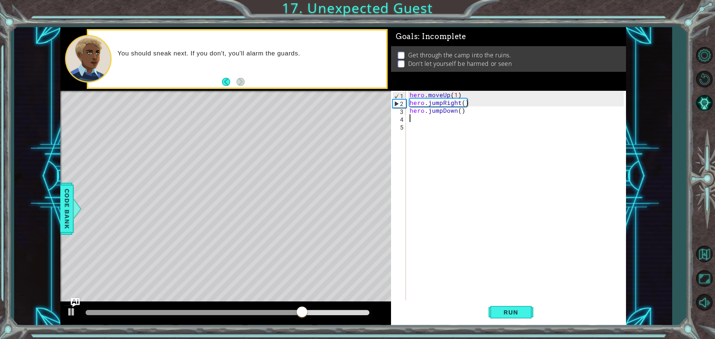
scroll to position [0, 0]
click at [496, 317] on button "Run" at bounding box center [511, 312] width 45 height 23
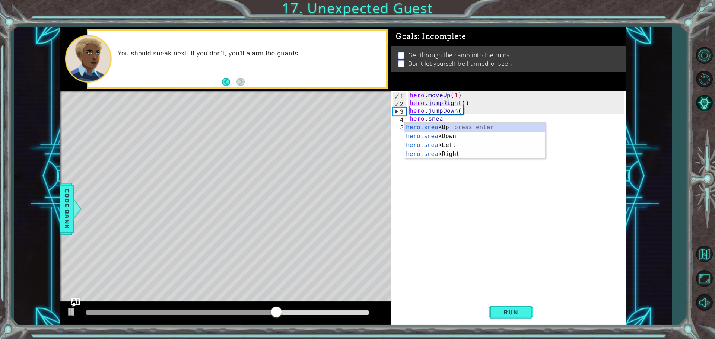
scroll to position [0, 2]
type textarea "hero.sneak"
